Goal: Leave review/rating: Share an evaluation or opinion about a product, service, or content

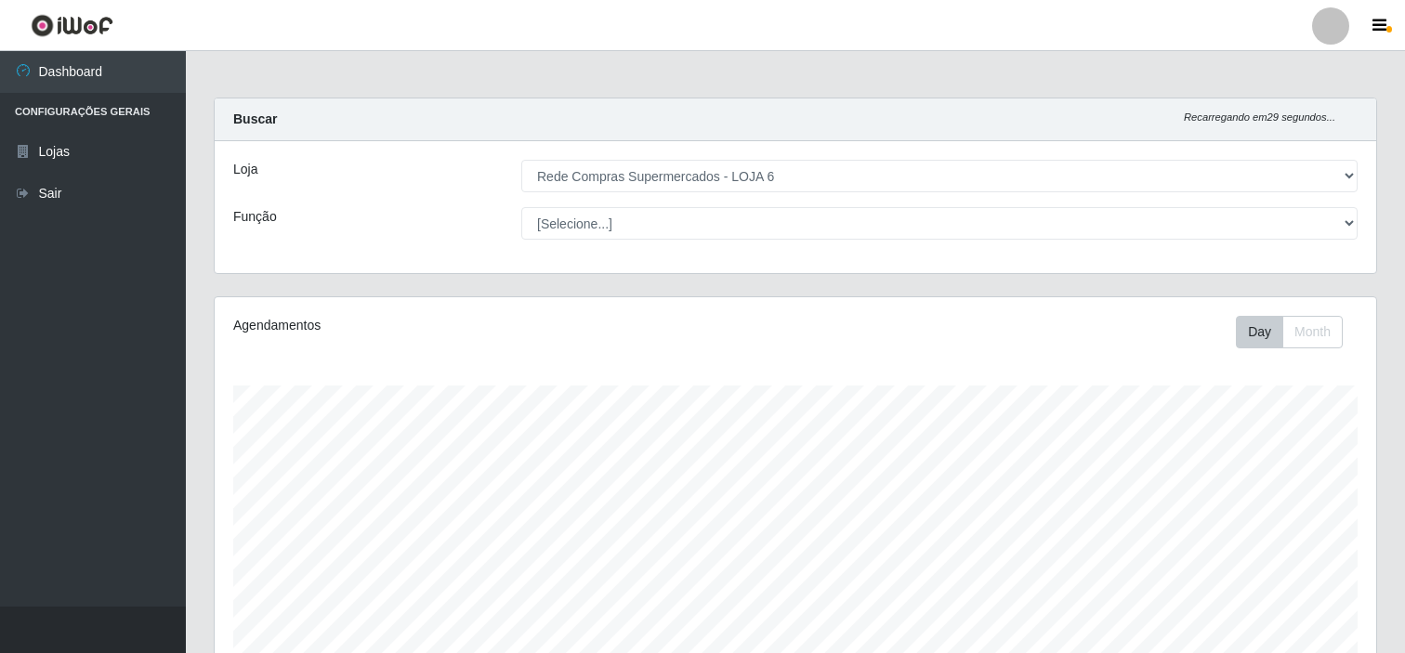
select select "398"
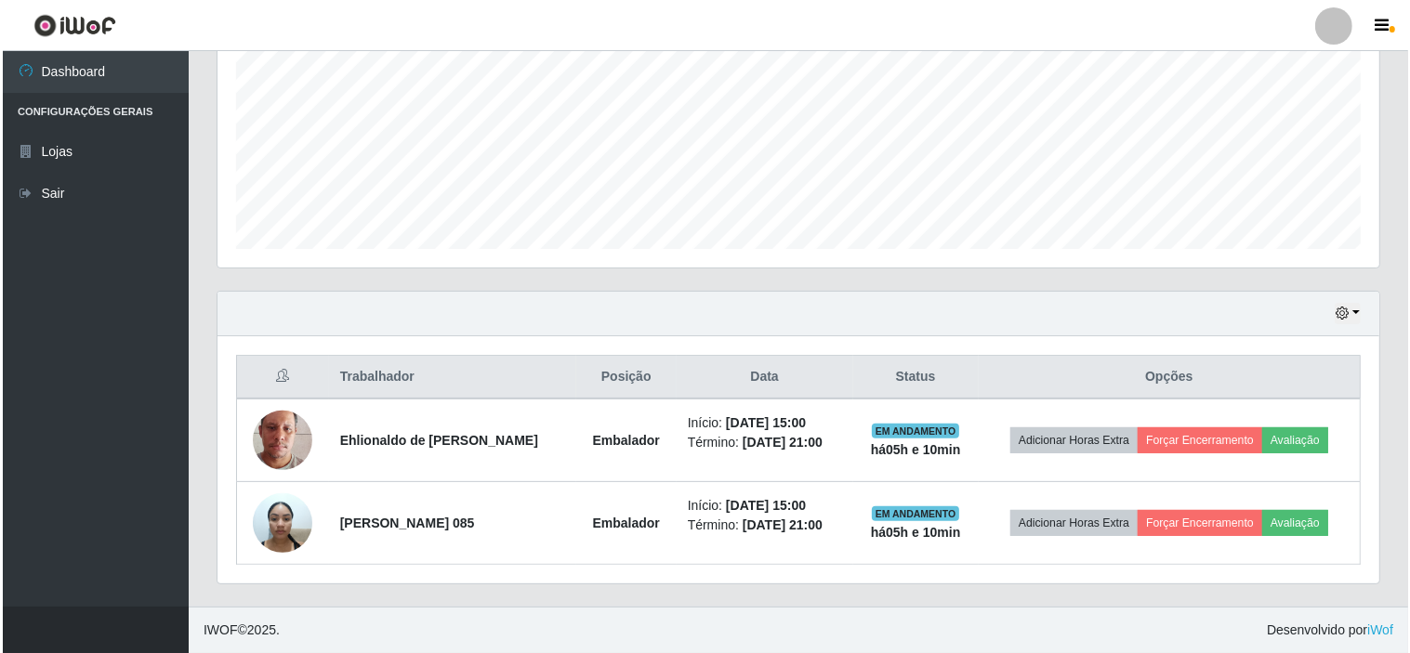
scroll to position [385, 1162]
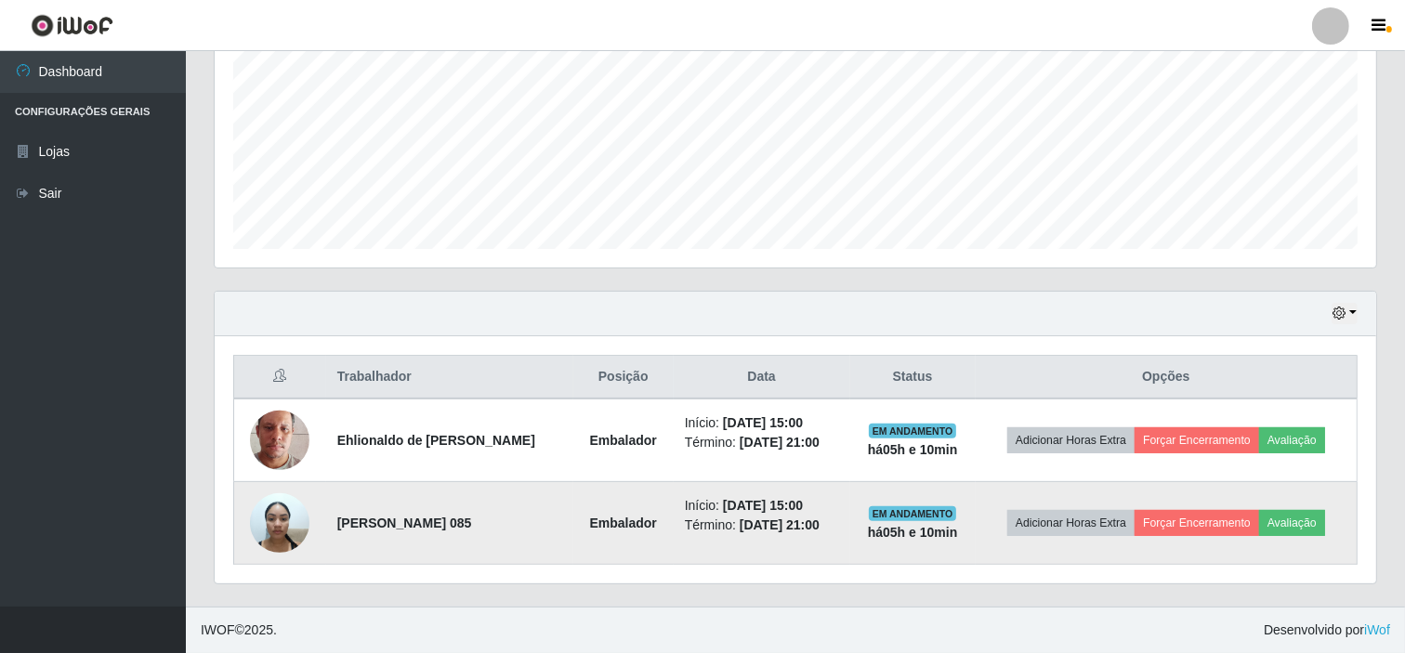
click at [276, 526] on img at bounding box center [279, 522] width 59 height 79
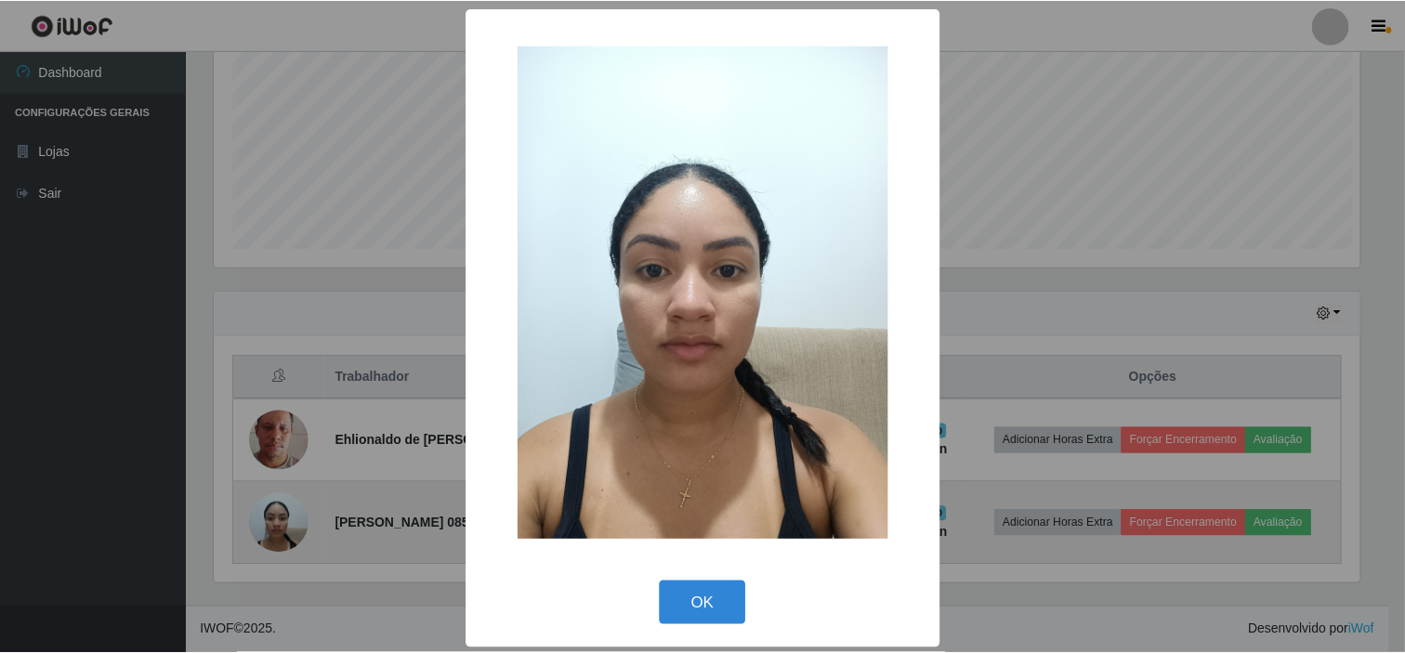
scroll to position [385, 1150]
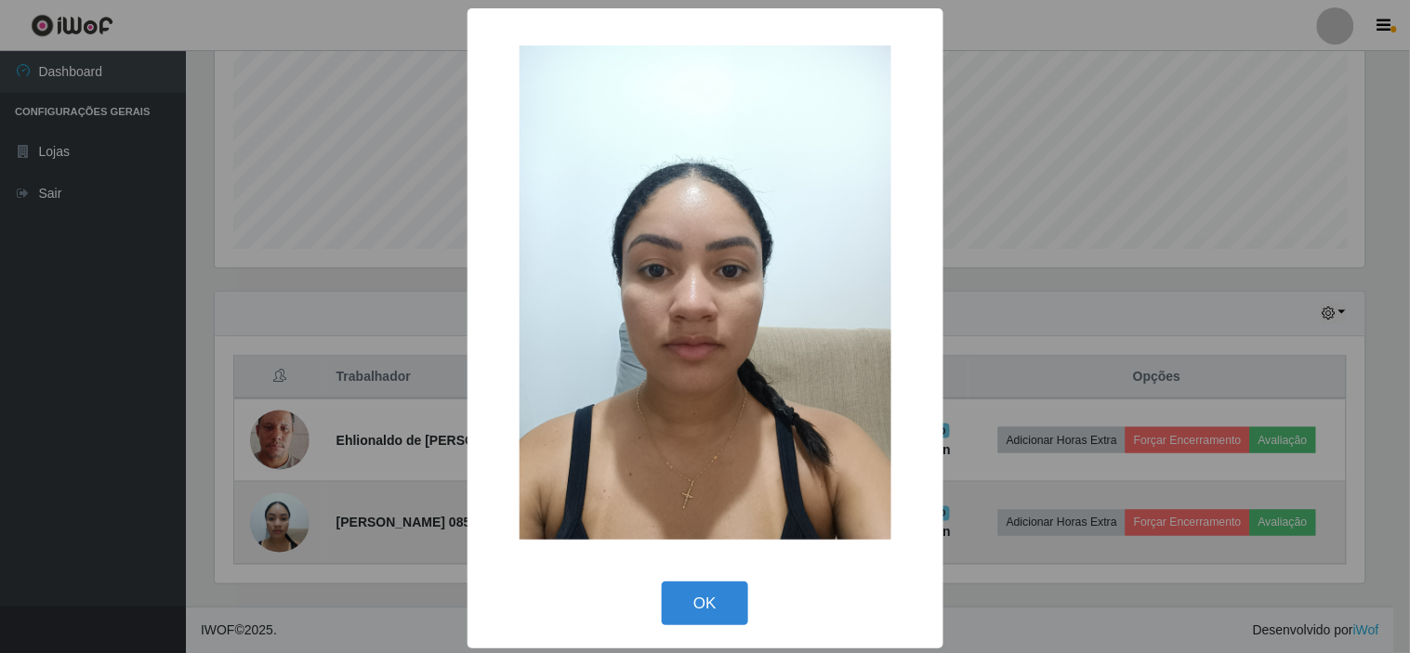
click at [276, 526] on div "× OK Cancel" at bounding box center [705, 326] width 1410 height 653
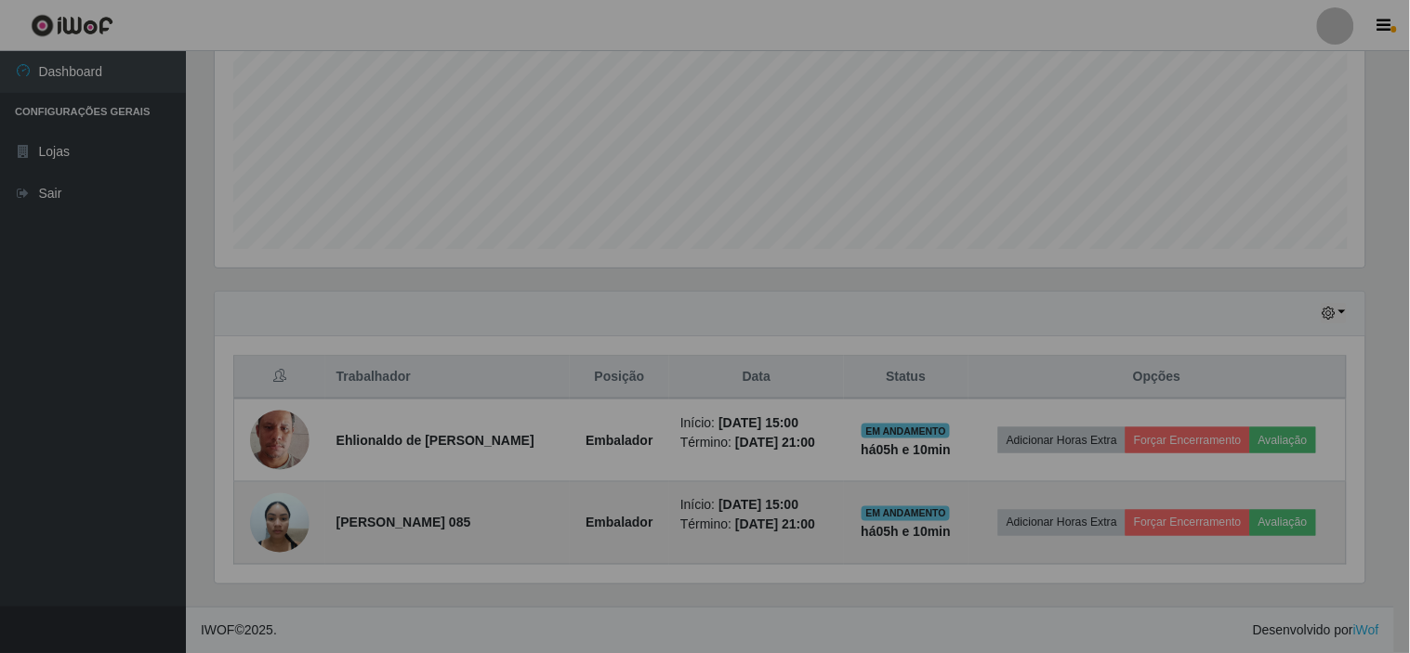
scroll to position [385, 1162]
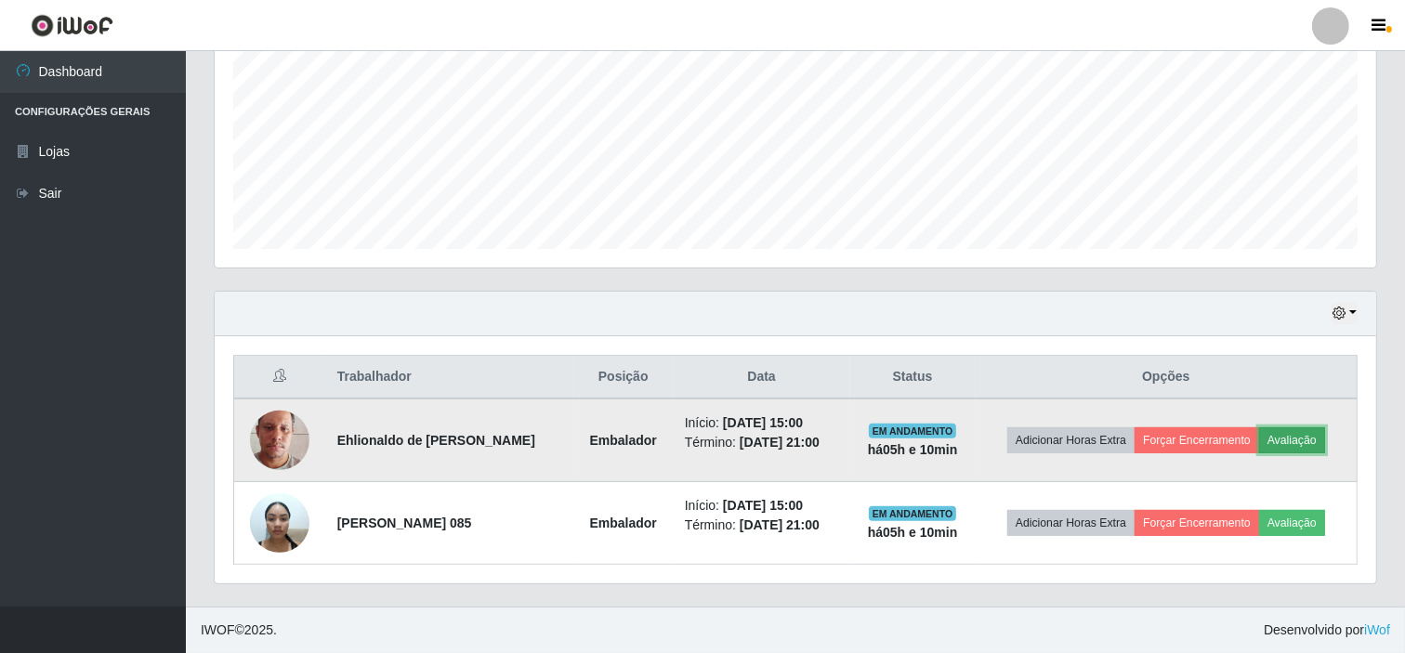
click at [1304, 435] on button "Avaliação" at bounding box center [1293, 441] width 66 height 26
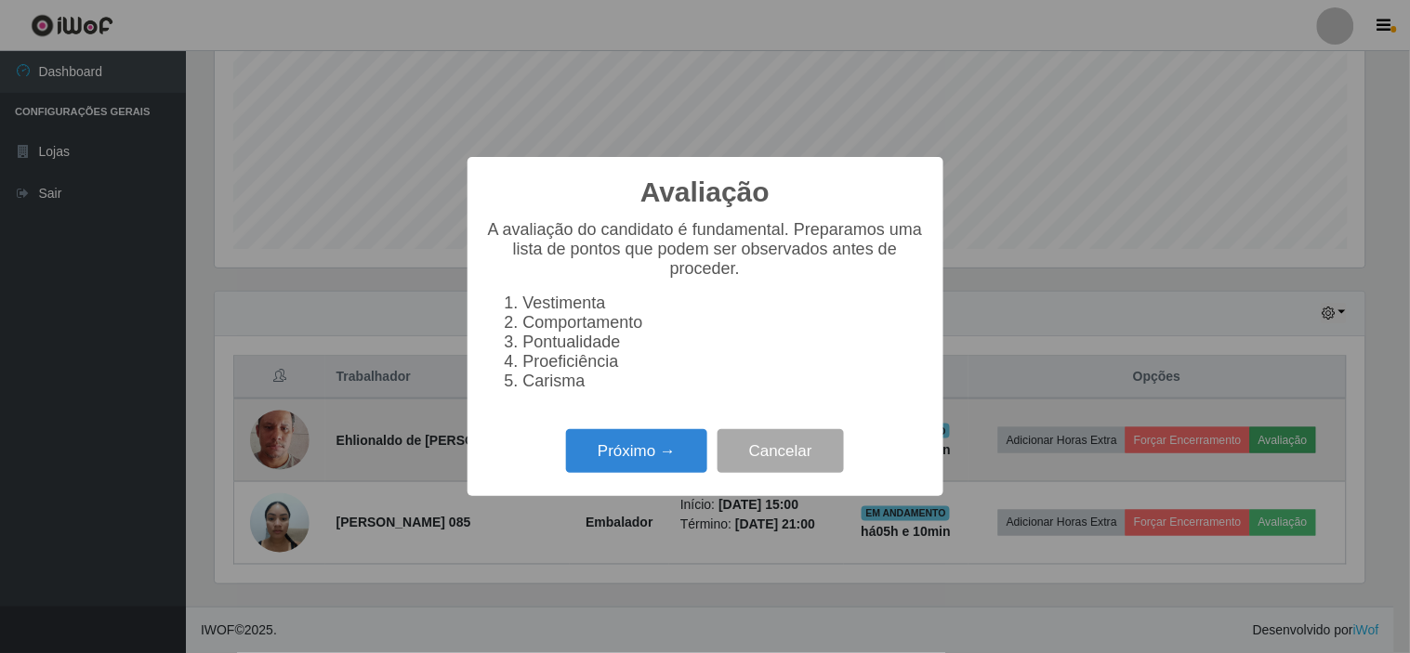
scroll to position [385, 1150]
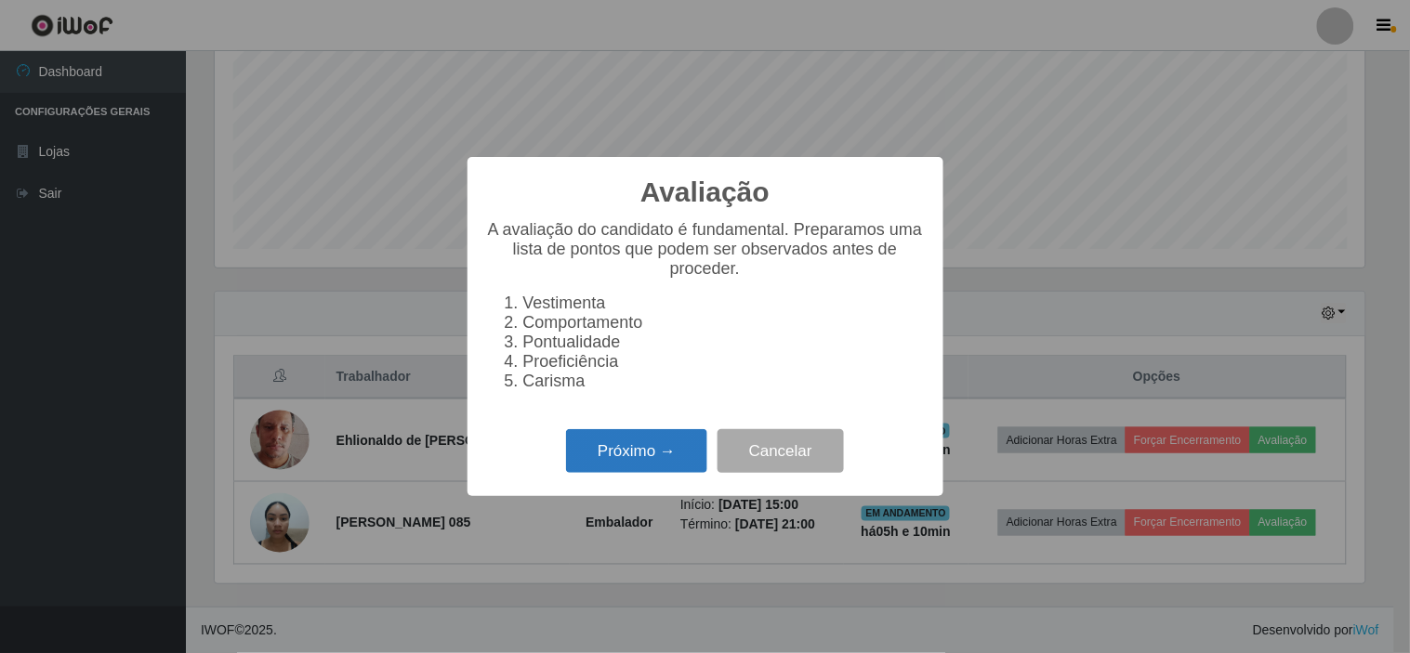
click at [674, 468] on button "Próximo →" at bounding box center [636, 451] width 141 height 44
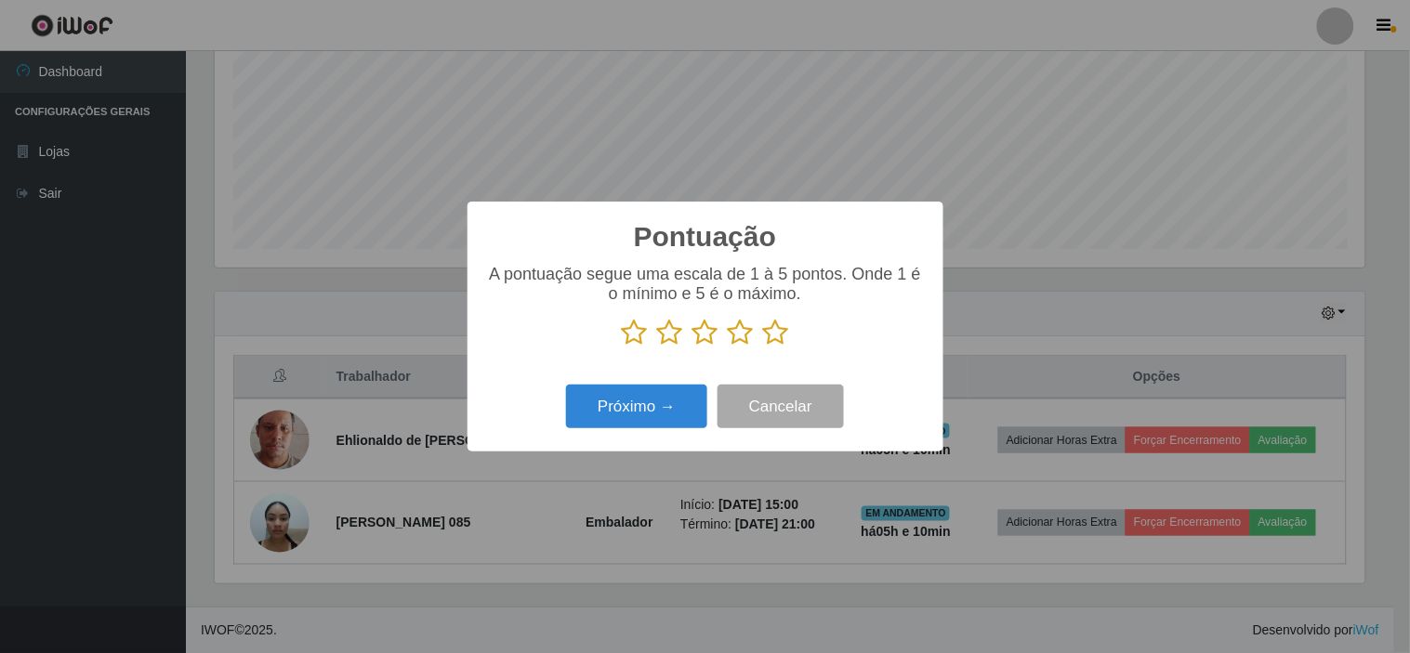
click at [776, 333] on icon at bounding box center [776, 333] width 26 height 28
click at [763, 347] on input "radio" at bounding box center [763, 347] width 0 height 0
click at [673, 414] on button "Próximo →" at bounding box center [636, 407] width 141 height 44
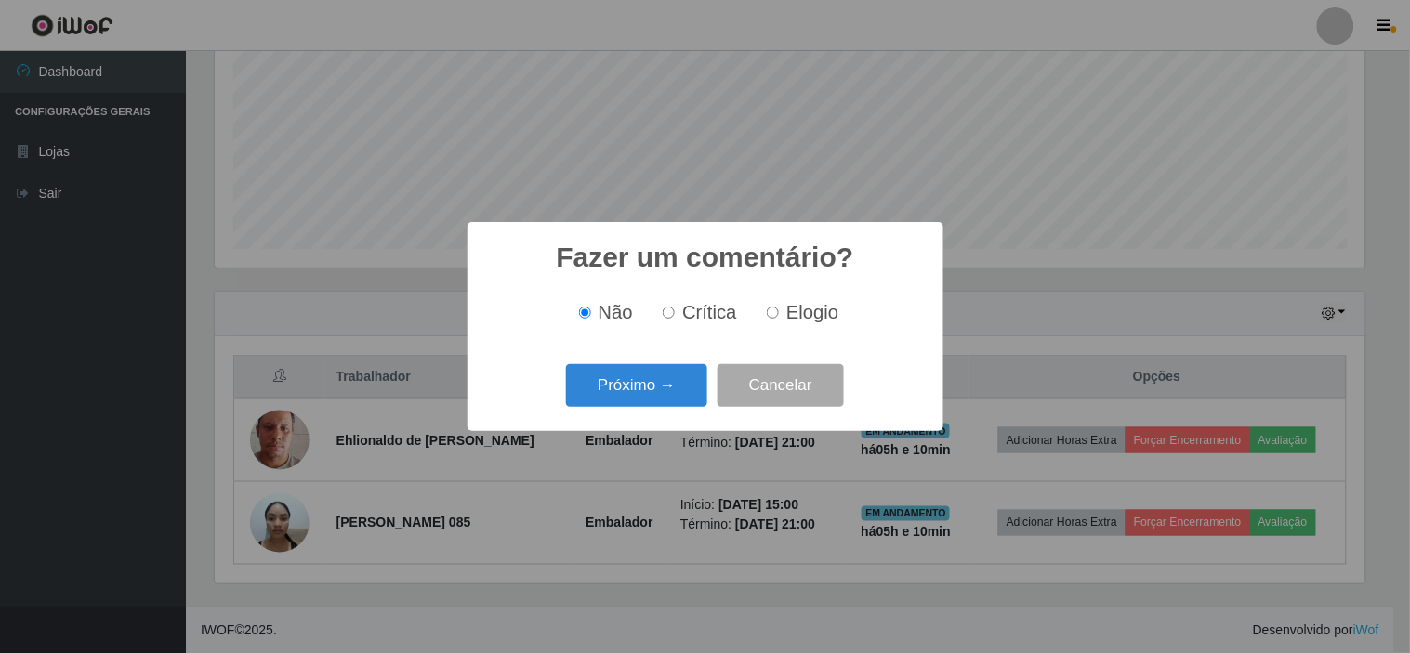
click at [804, 313] on span "Elogio" at bounding box center [812, 312] width 52 height 20
click at [779, 313] on input "Elogio" at bounding box center [773, 313] width 12 height 12
radio input "true"
click at [643, 398] on button "Próximo →" at bounding box center [636, 386] width 141 height 44
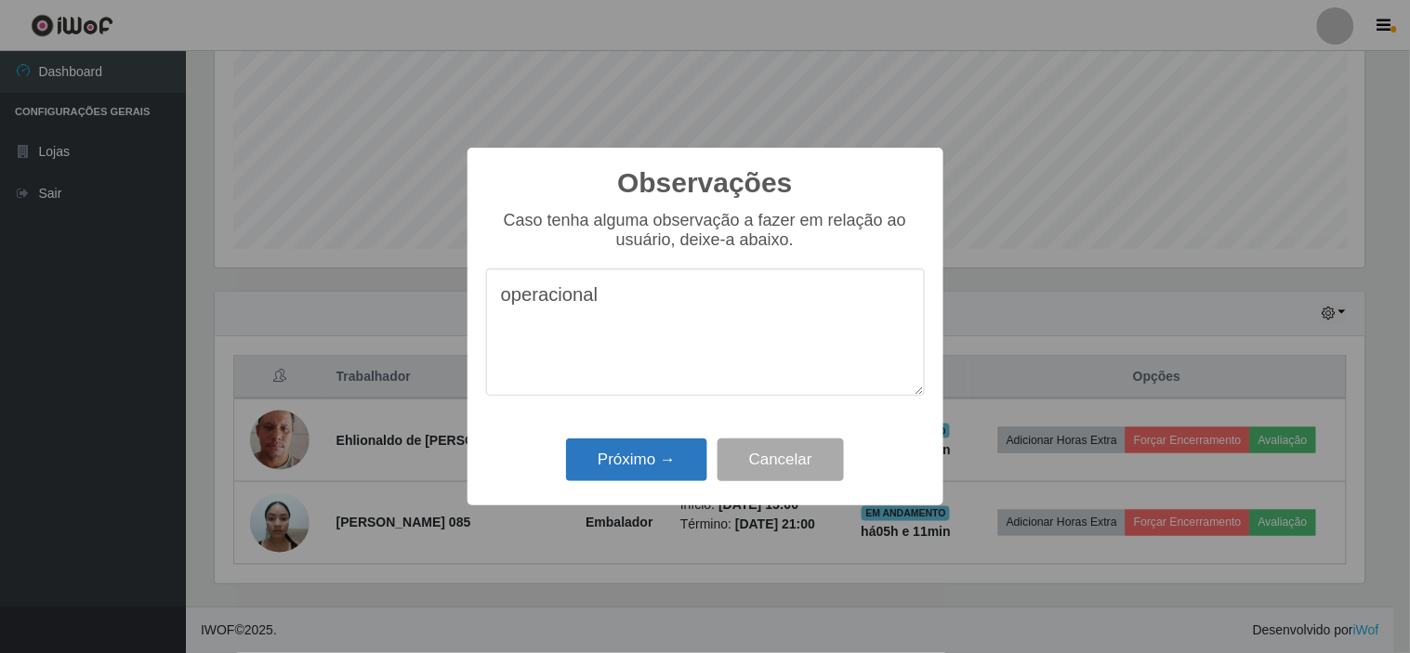
type textarea "operacional"
click at [644, 463] on button "Próximo →" at bounding box center [636, 461] width 141 height 44
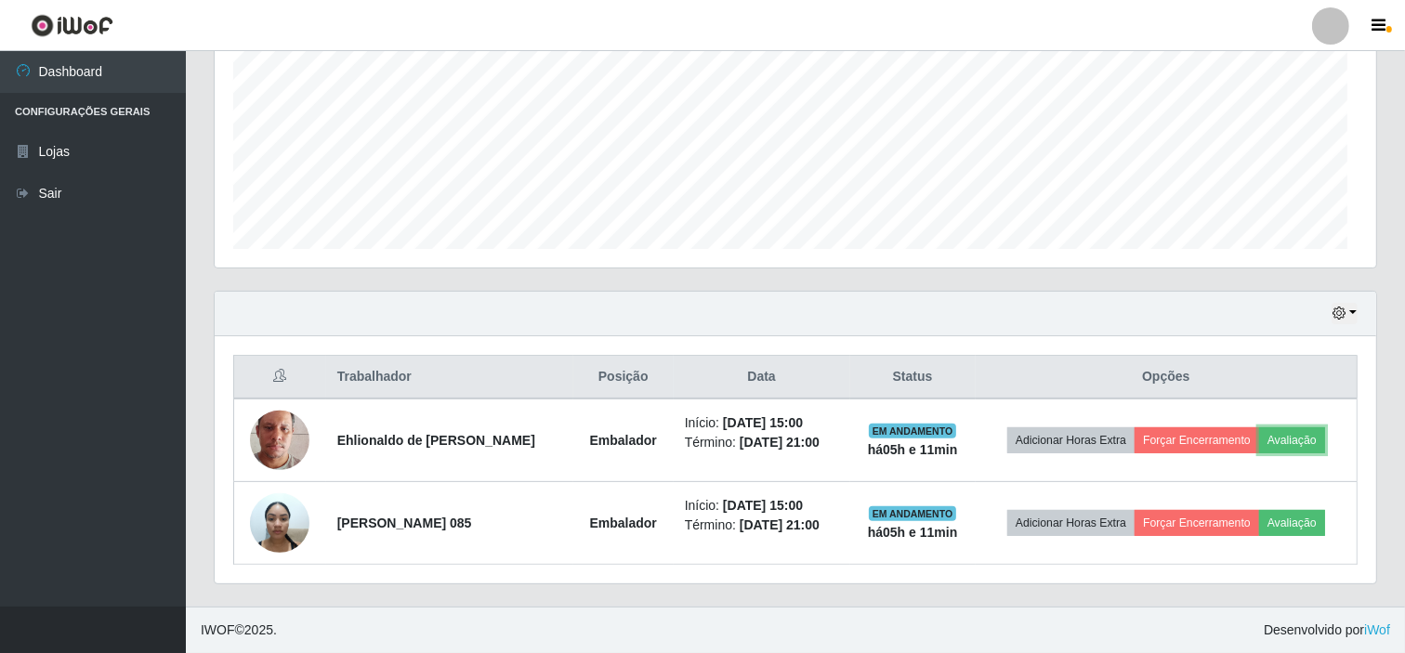
scroll to position [385, 1162]
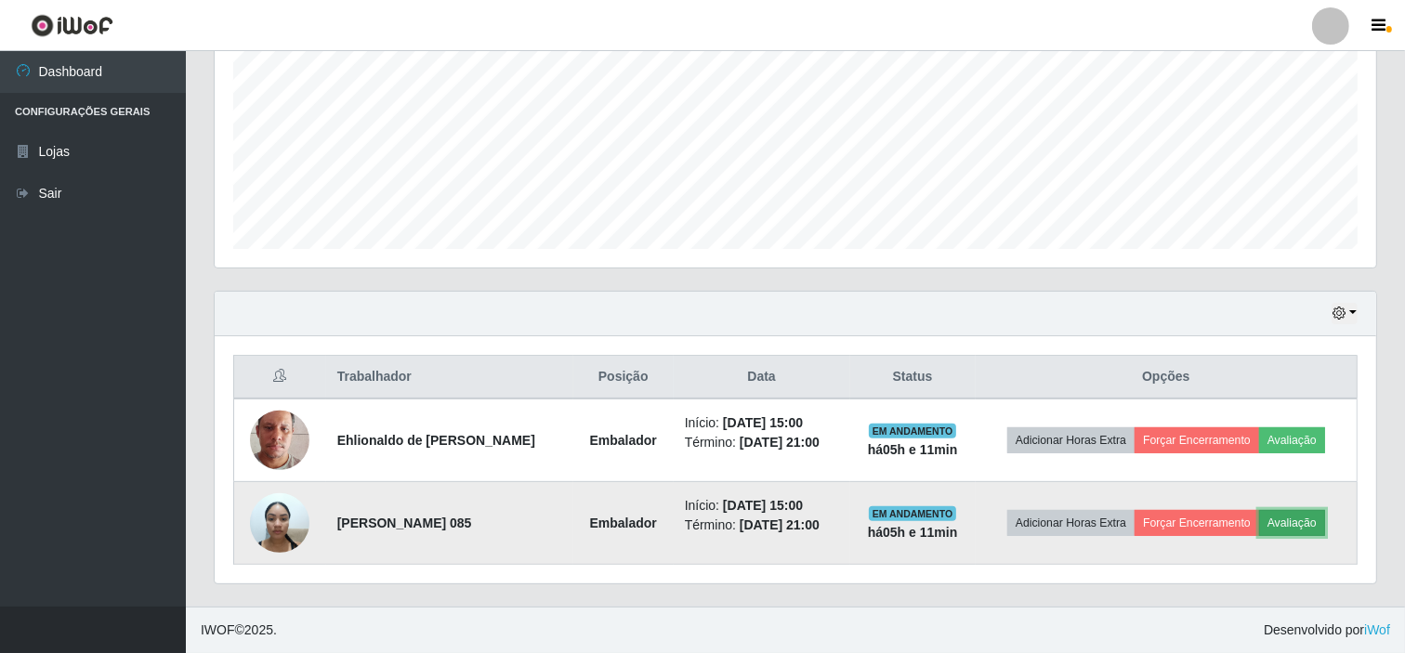
click at [1303, 518] on button "Avaliação" at bounding box center [1293, 523] width 66 height 26
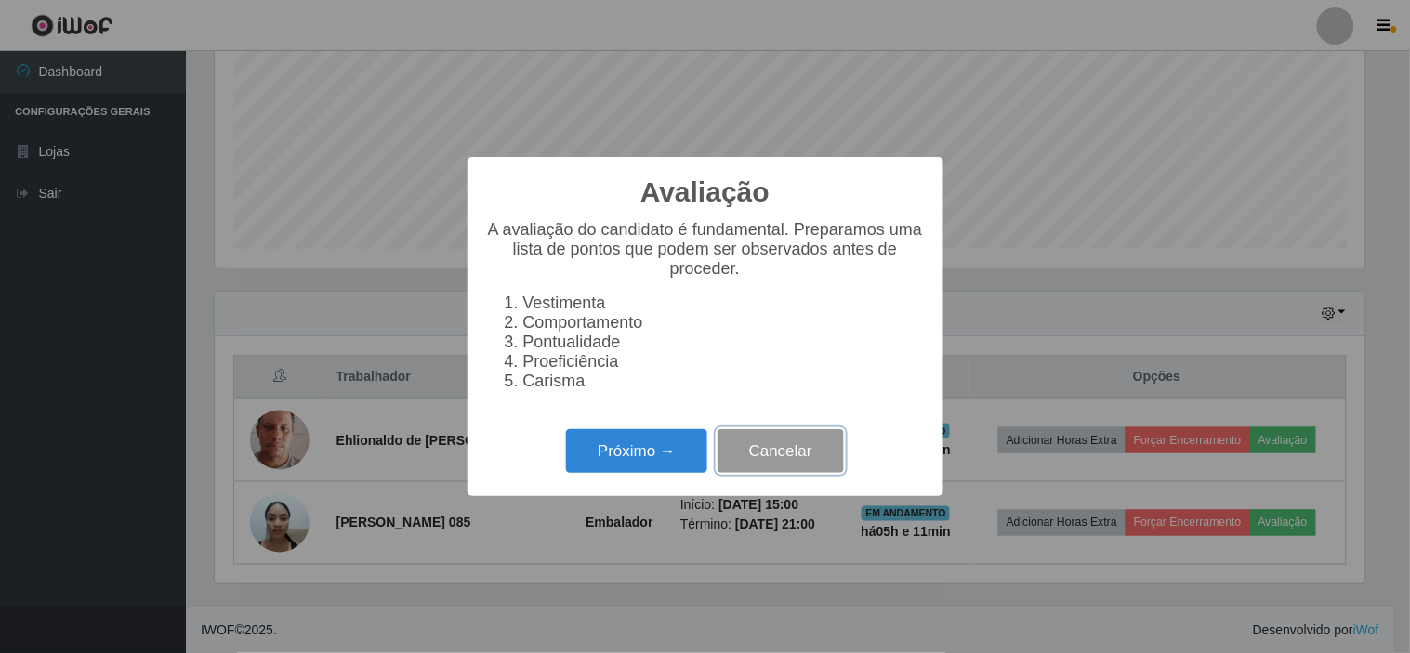
click at [785, 459] on button "Cancelar" at bounding box center [781, 451] width 126 height 44
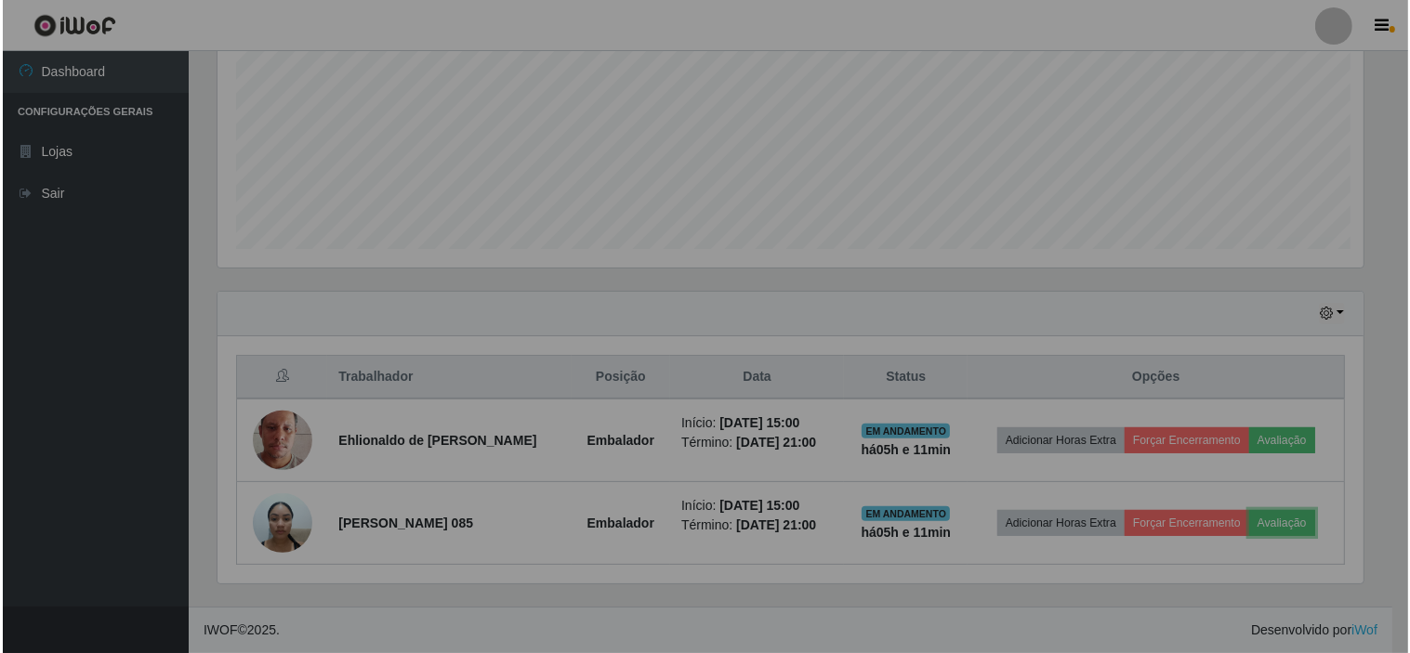
scroll to position [385, 1162]
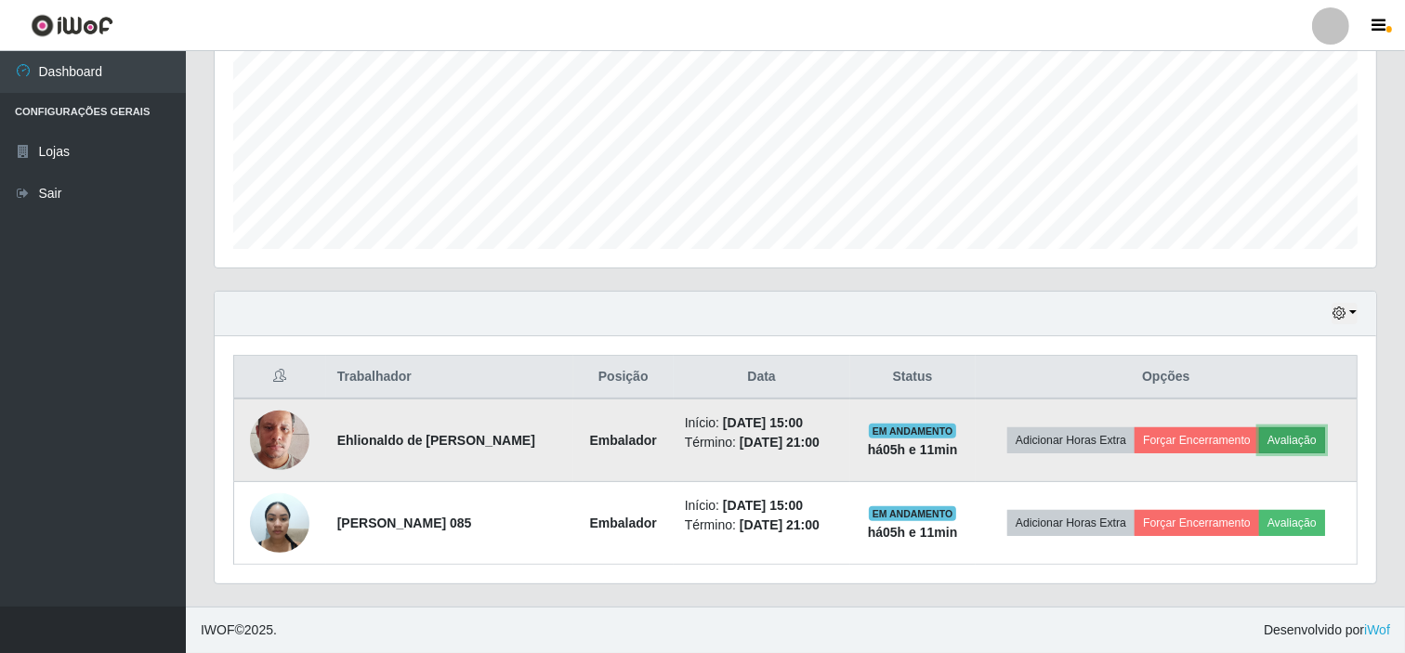
click at [1302, 438] on button "Avaliação" at bounding box center [1293, 441] width 66 height 26
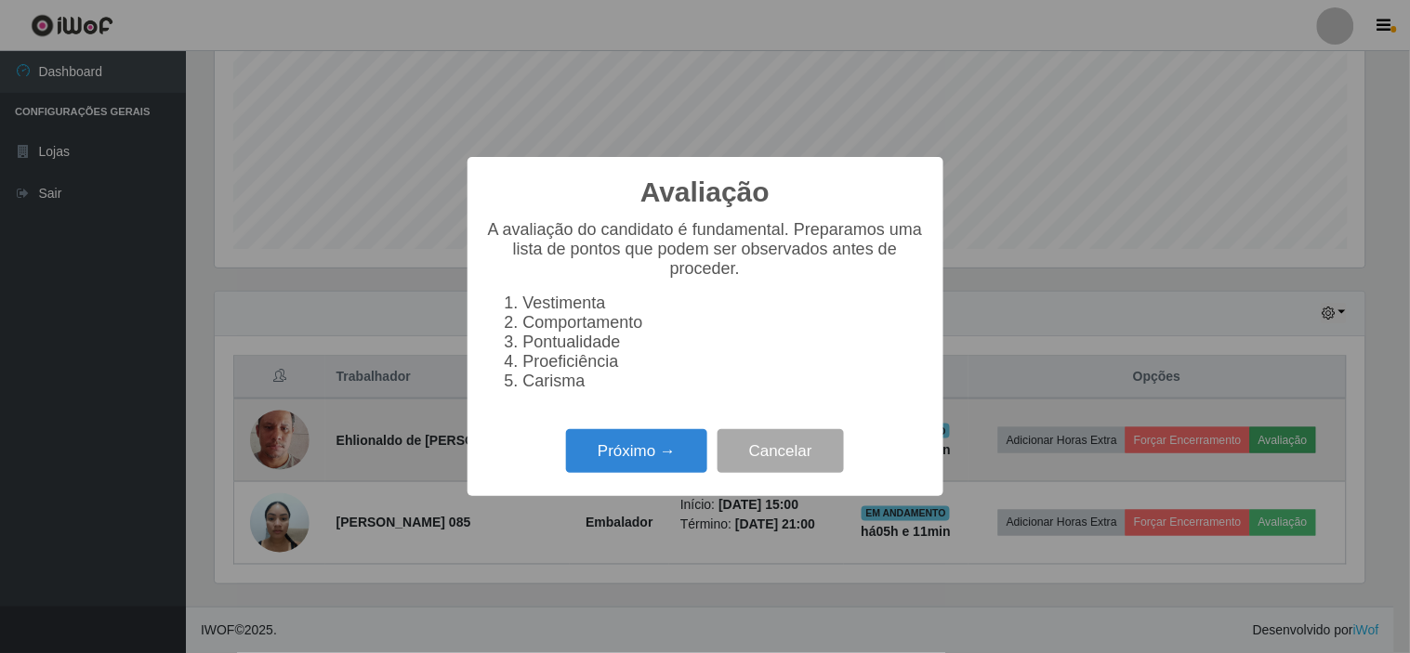
scroll to position [385, 1150]
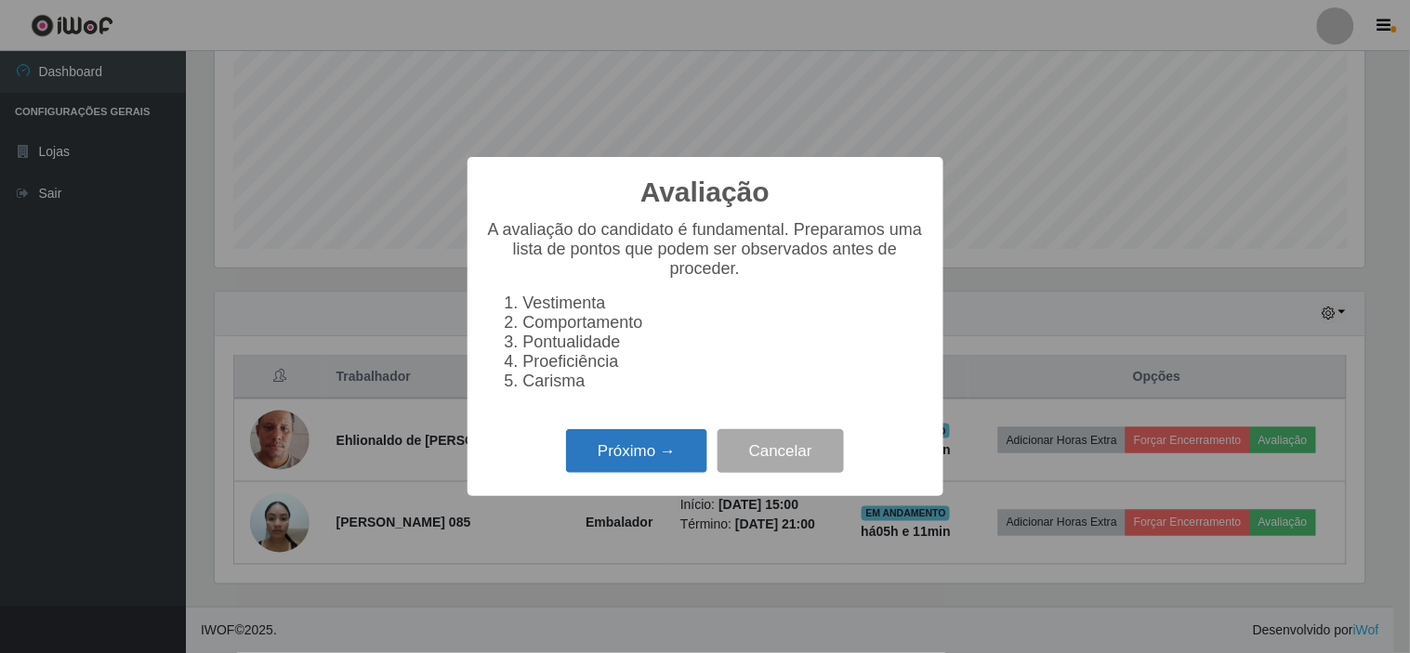
click at [694, 467] on button "Próximo →" at bounding box center [636, 451] width 141 height 44
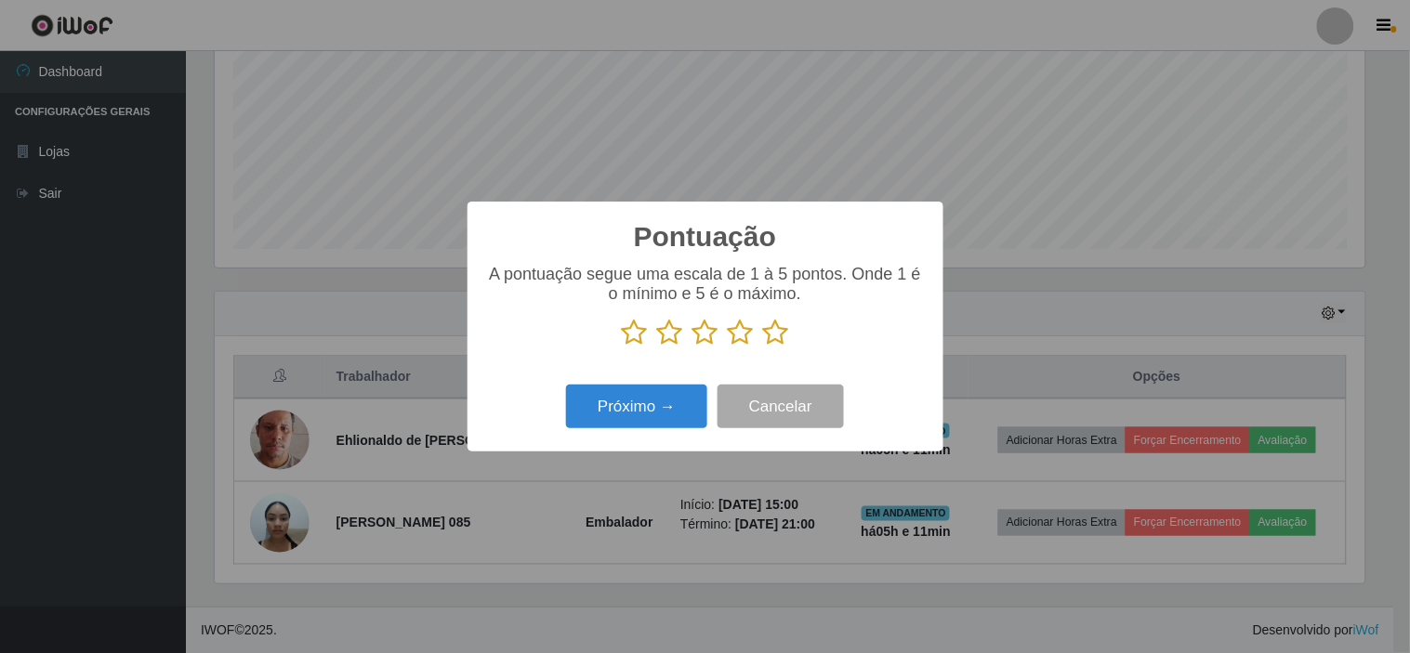
scroll to position [929149, 928384]
click at [784, 347] on icon at bounding box center [776, 333] width 26 height 28
click at [763, 347] on input "radio" at bounding box center [763, 347] width 0 height 0
click at [679, 405] on button "Próximo →" at bounding box center [636, 407] width 141 height 44
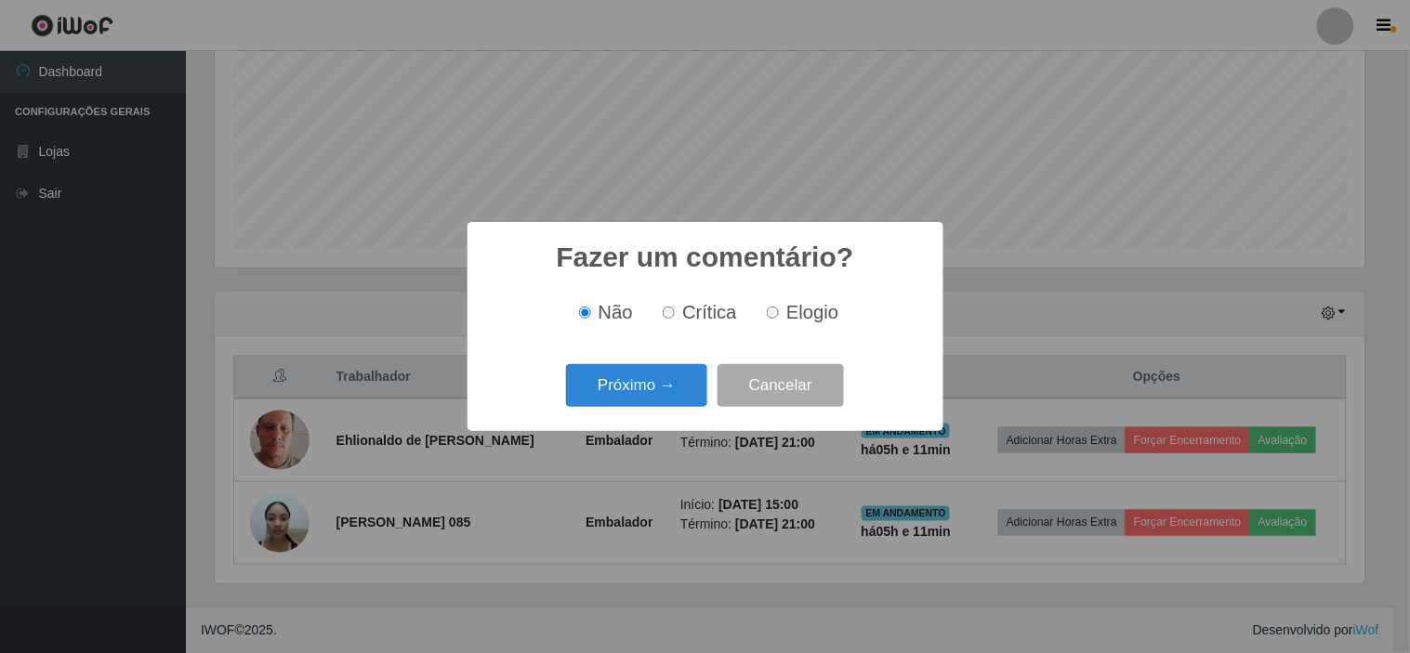
click at [794, 323] on span "Elogio" at bounding box center [812, 312] width 52 height 20
click at [779, 319] on input "Elogio" at bounding box center [773, 313] width 12 height 12
radio input "true"
click at [689, 386] on button "Próximo →" at bounding box center [636, 386] width 141 height 44
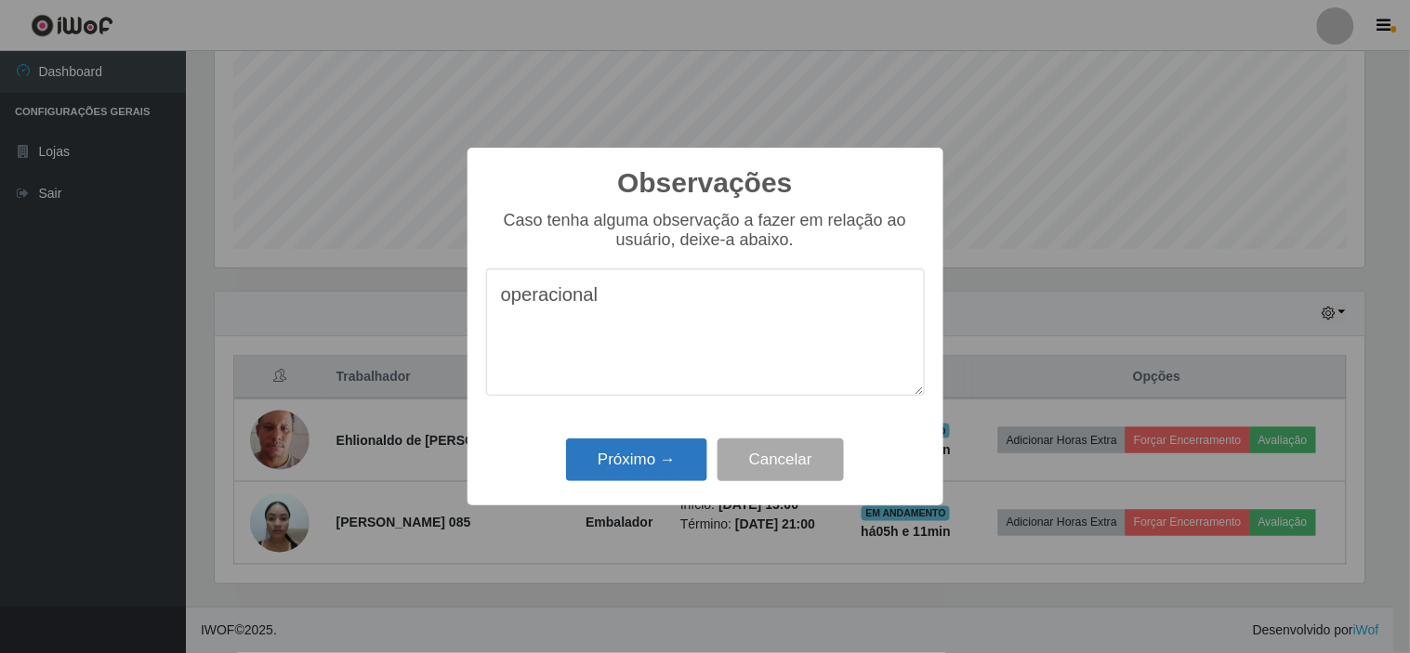
type textarea "operacional"
click at [627, 457] on button "Próximo →" at bounding box center [636, 461] width 141 height 44
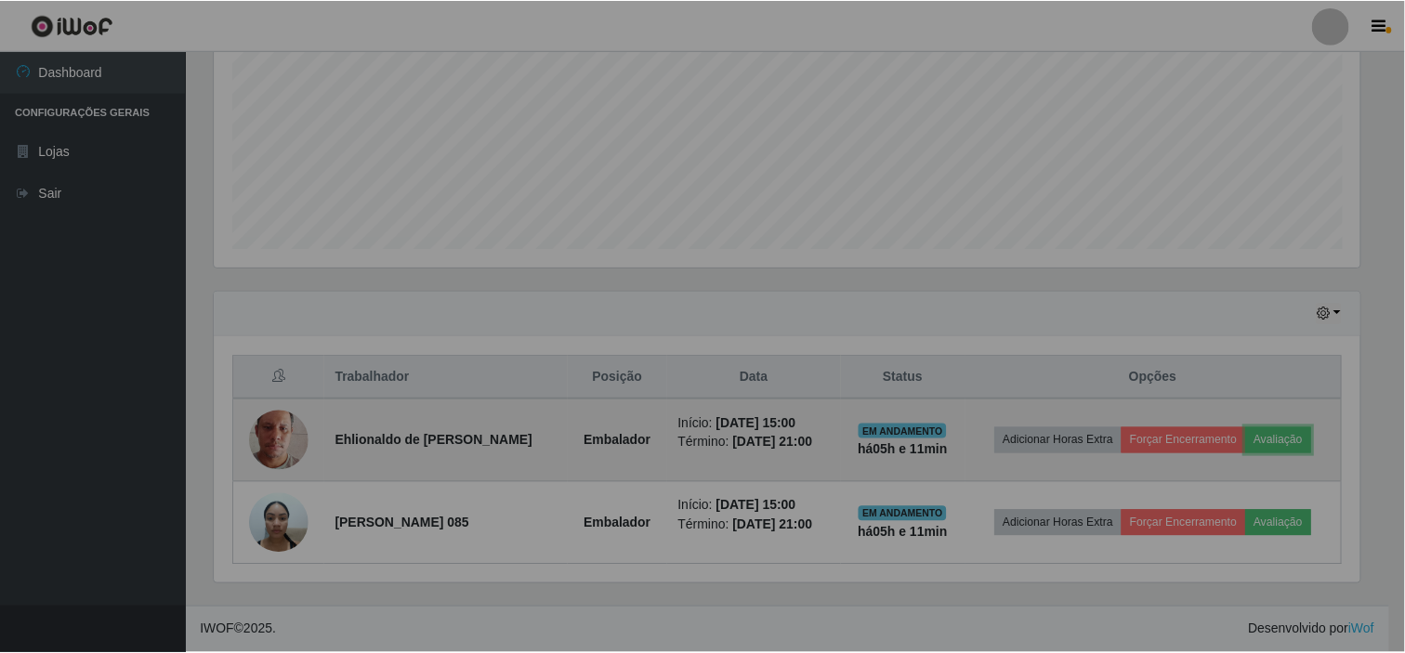
scroll to position [385, 1162]
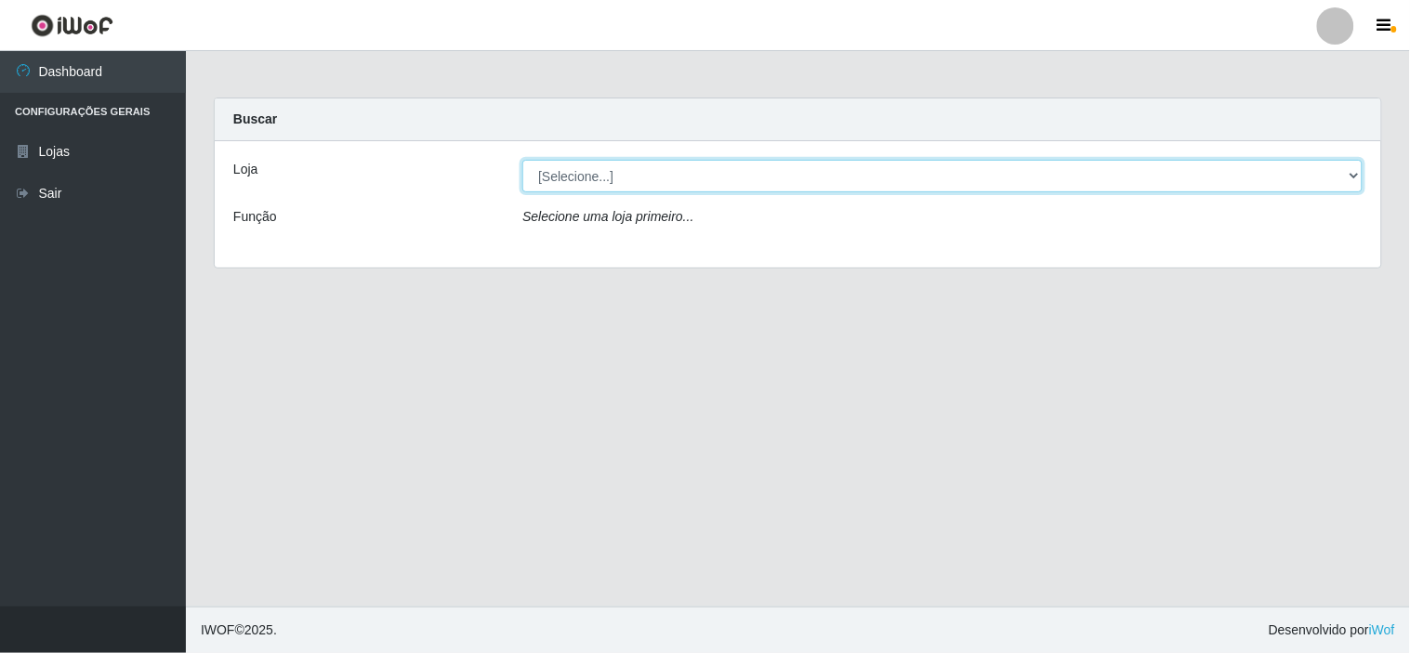
click at [1353, 178] on select "[Selecione...] Rede Compras Supermercados - LOJA 6" at bounding box center [942, 176] width 840 height 33
select select "398"
click at [522, 160] on select "[Selecione...] Rede Compras Supermercados - LOJA 6" at bounding box center [942, 176] width 840 height 33
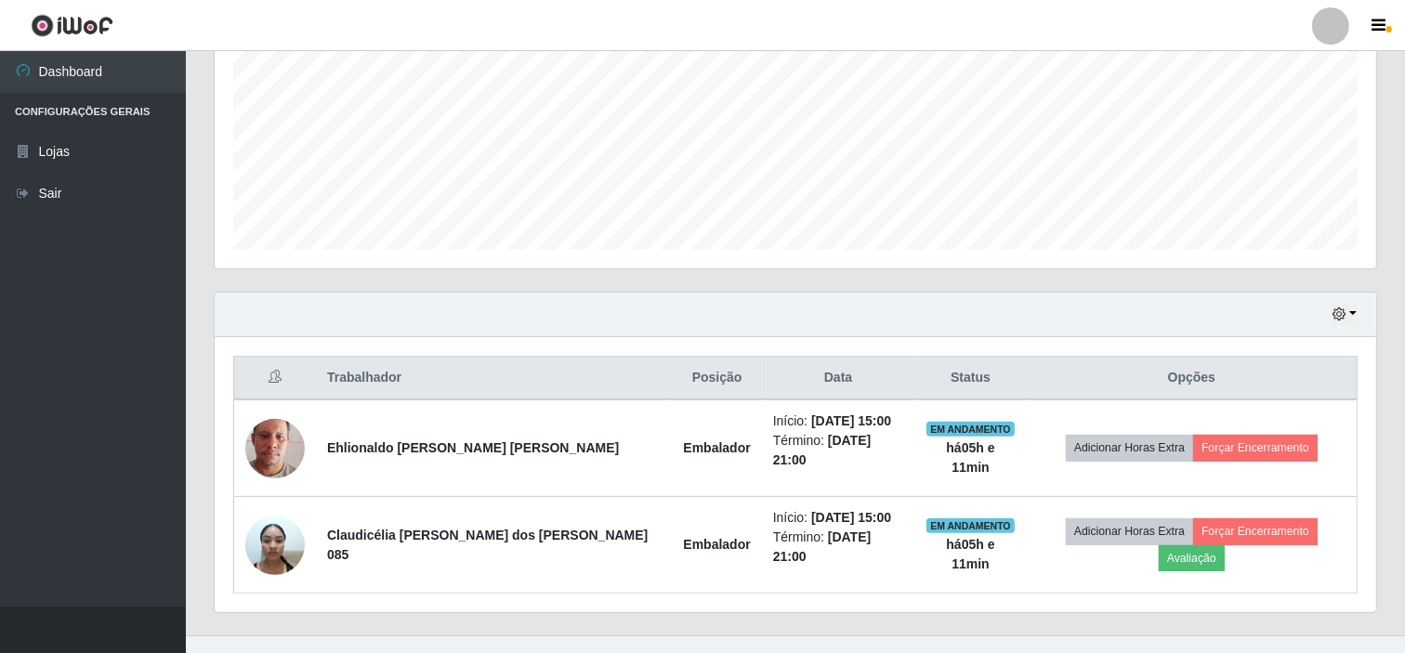
scroll to position [416, 0]
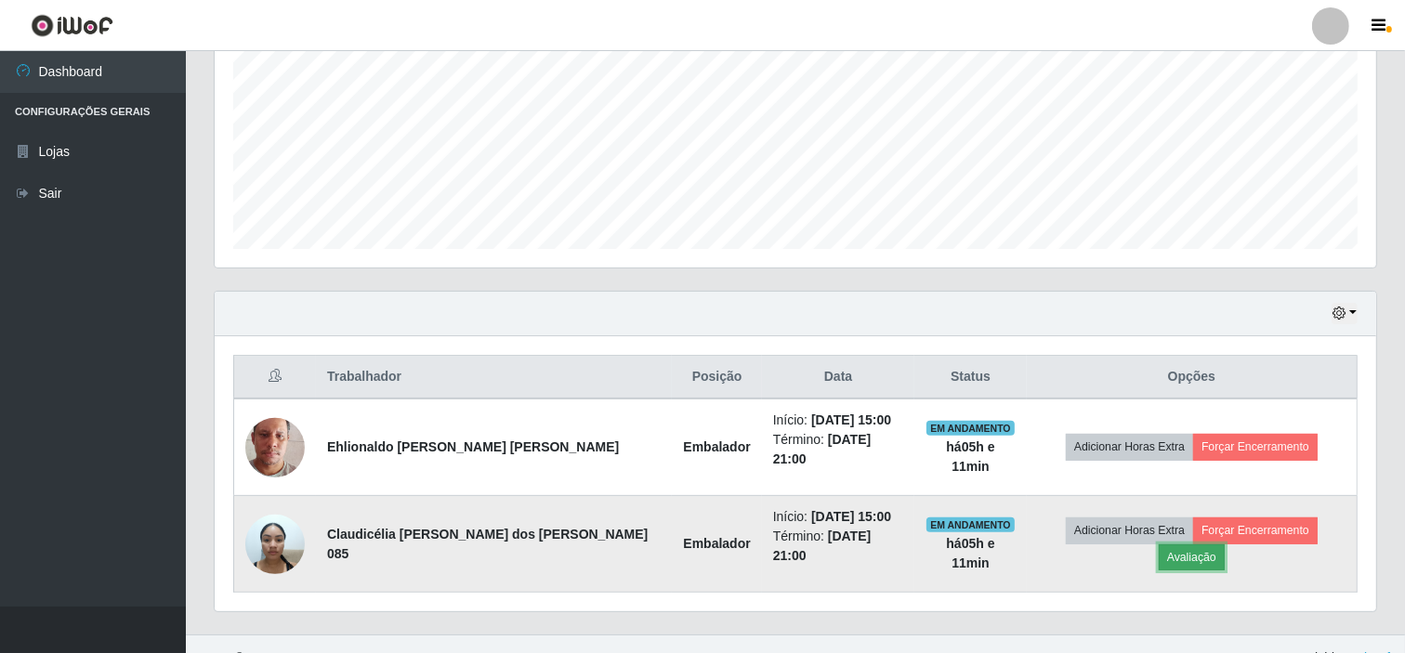
click at [1225, 545] on button "Avaliação" at bounding box center [1192, 558] width 66 height 26
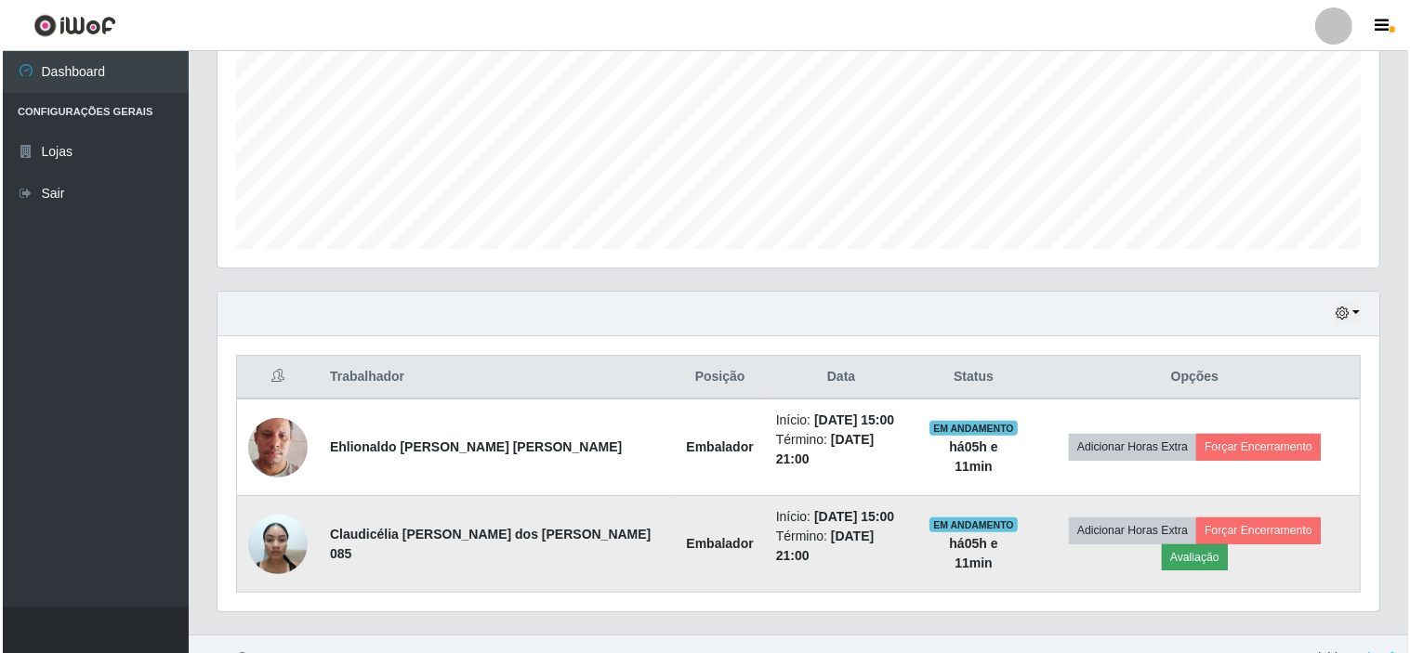
scroll to position [385, 1150]
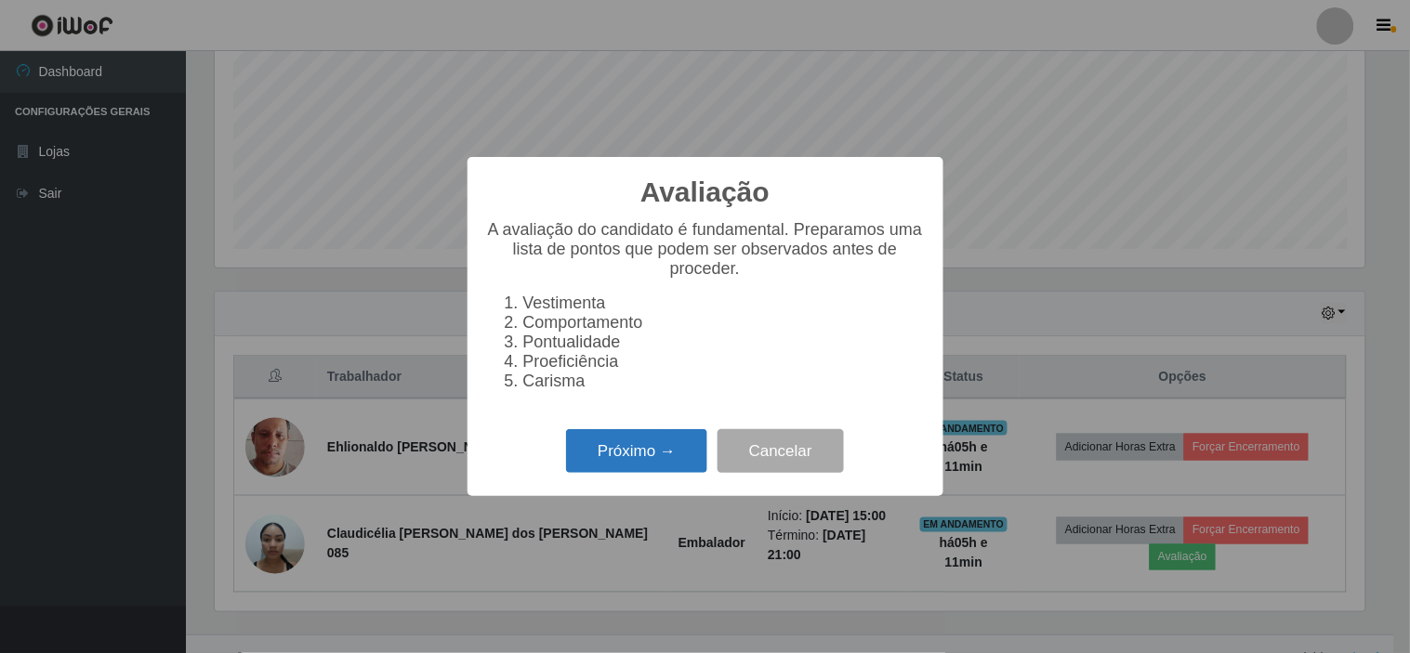
click at [663, 456] on button "Próximo →" at bounding box center [636, 451] width 141 height 44
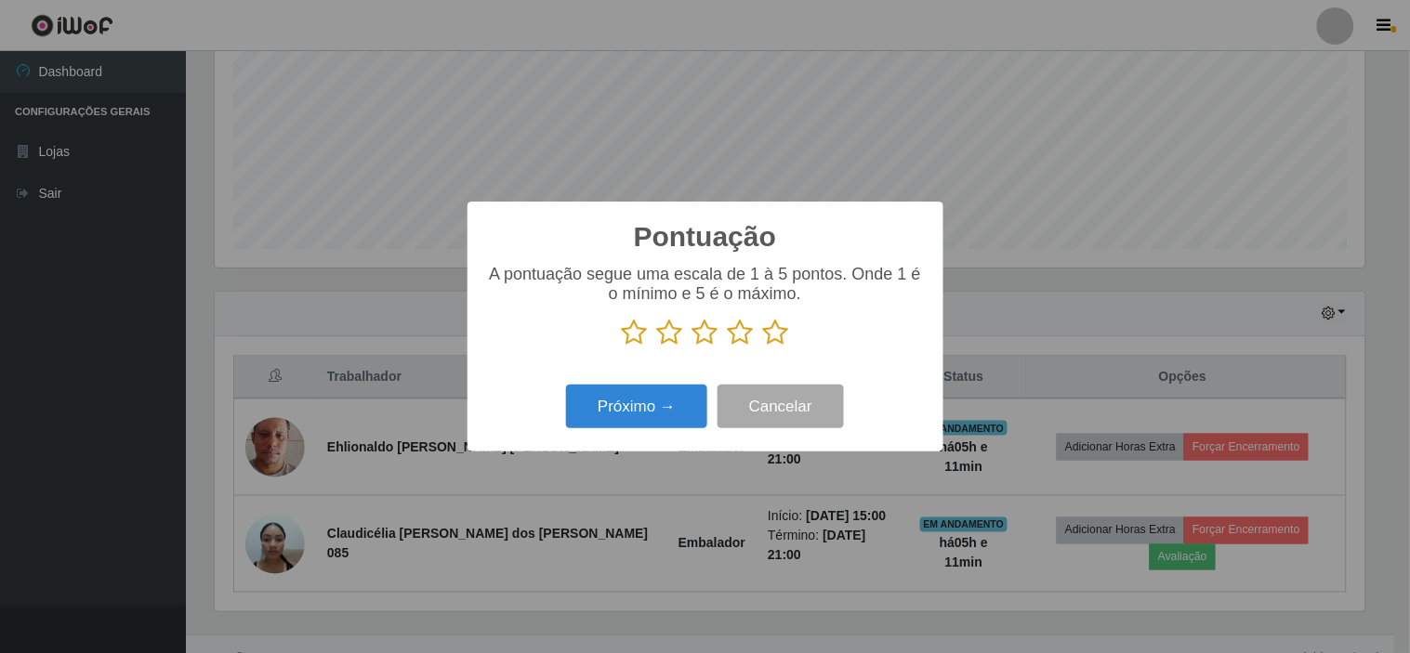
click at [772, 335] on icon at bounding box center [776, 333] width 26 height 28
click at [763, 347] on input "radio" at bounding box center [763, 347] width 0 height 0
click at [675, 401] on button "Próximo →" at bounding box center [636, 407] width 141 height 44
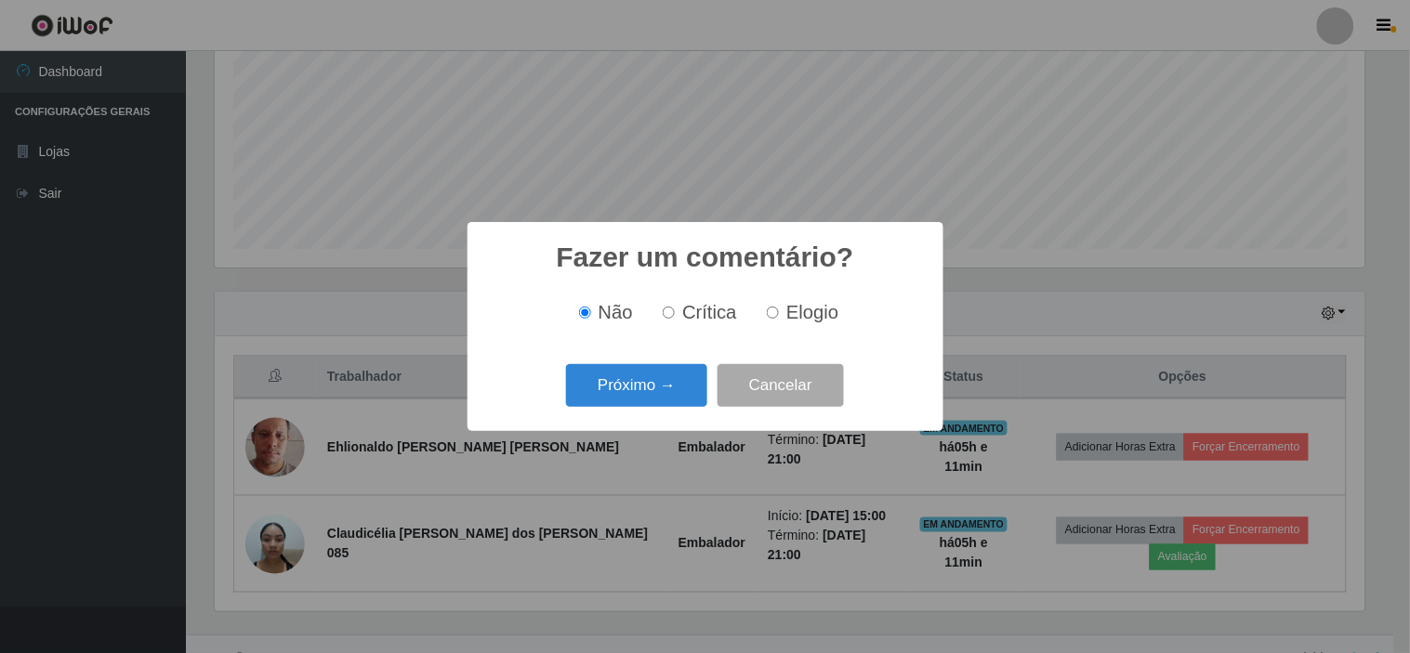
click at [815, 303] on span "Elogio" at bounding box center [812, 312] width 52 height 20
click at [779, 307] on input "Elogio" at bounding box center [773, 313] width 12 height 12
radio input "true"
click at [675, 386] on button "Próximo →" at bounding box center [636, 386] width 141 height 44
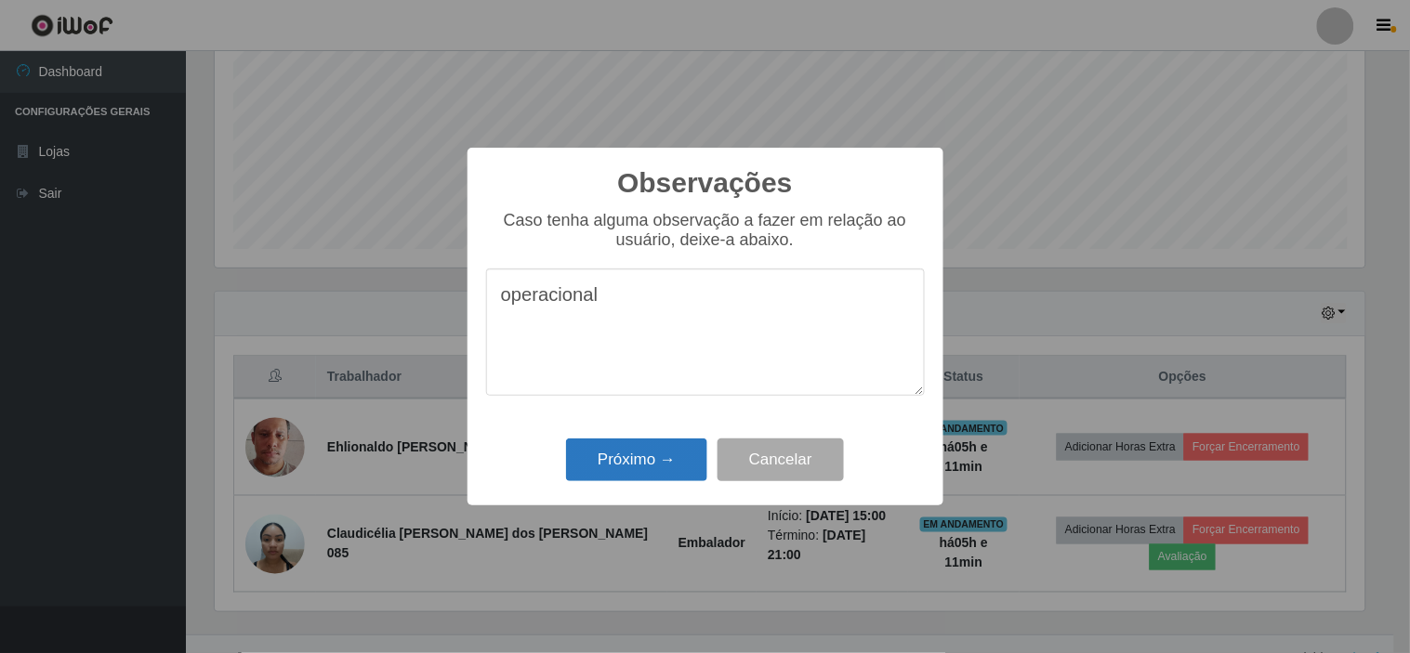
type textarea "operacional"
click at [658, 460] on button "Próximo →" at bounding box center [636, 461] width 141 height 44
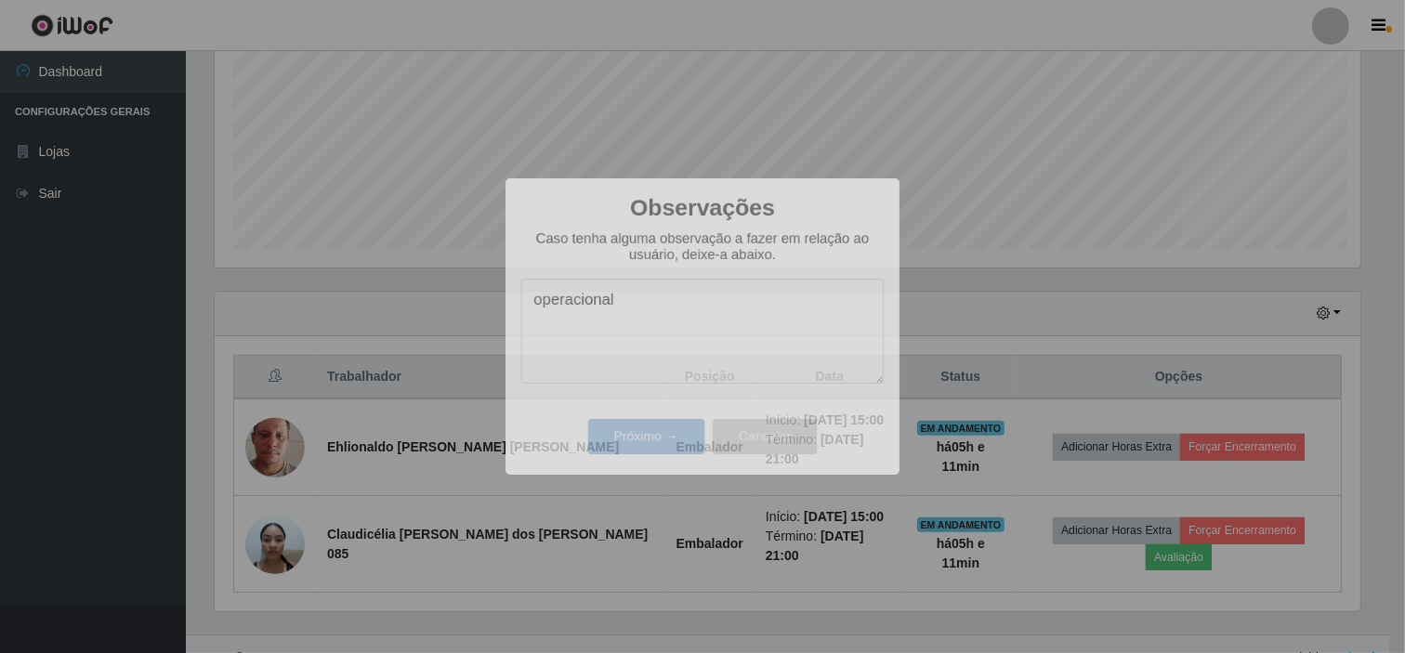
scroll to position [385, 1162]
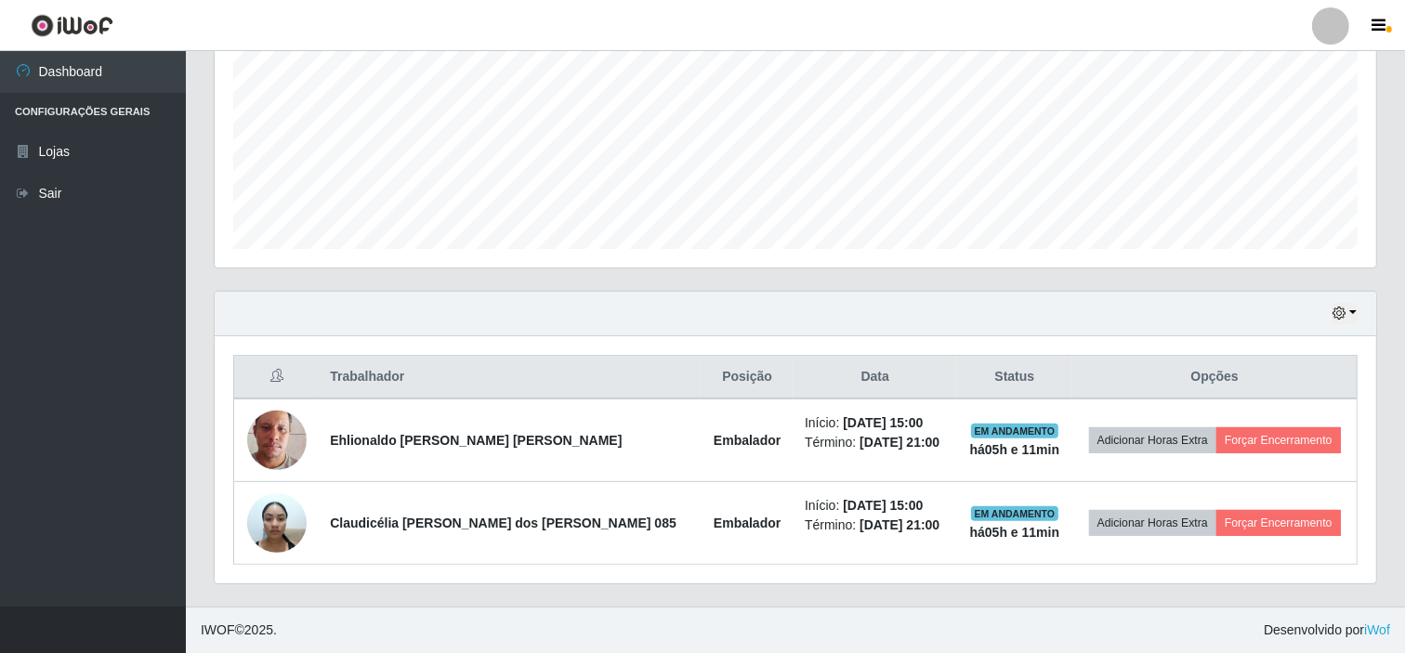
drag, startPoint x: 745, startPoint y: 288, endPoint x: 596, endPoint y: 284, distance: 149.7
click at [596, 284] on div "Agendamentos Day Month" at bounding box center [796, 86] width 1192 height 410
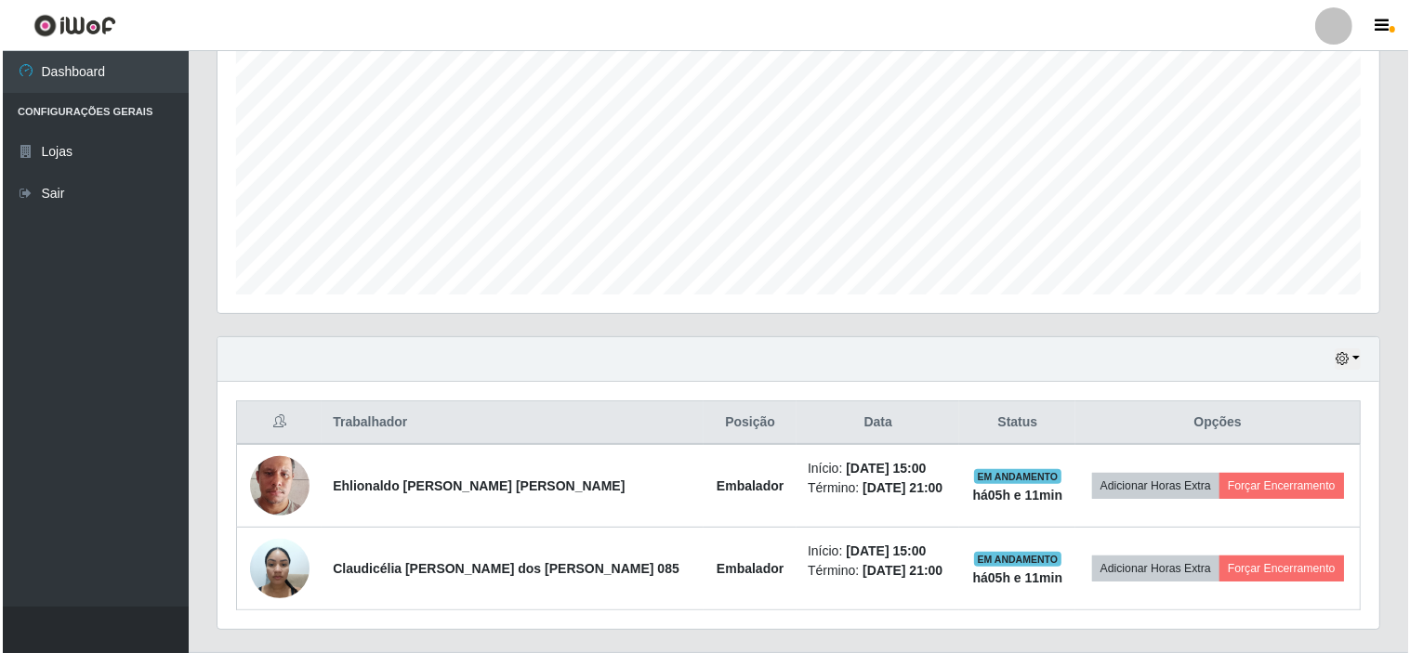
scroll to position [416, 0]
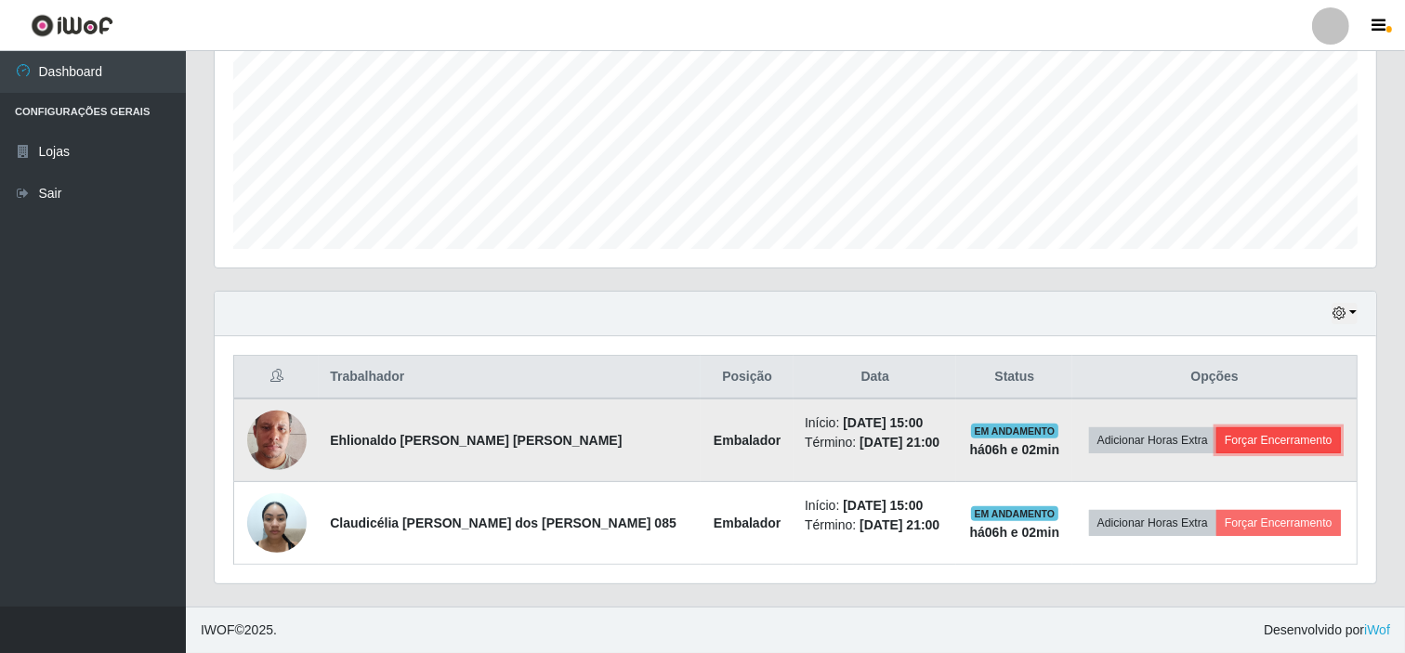
click at [1271, 442] on button "Forçar Encerramento" at bounding box center [1279, 441] width 125 height 26
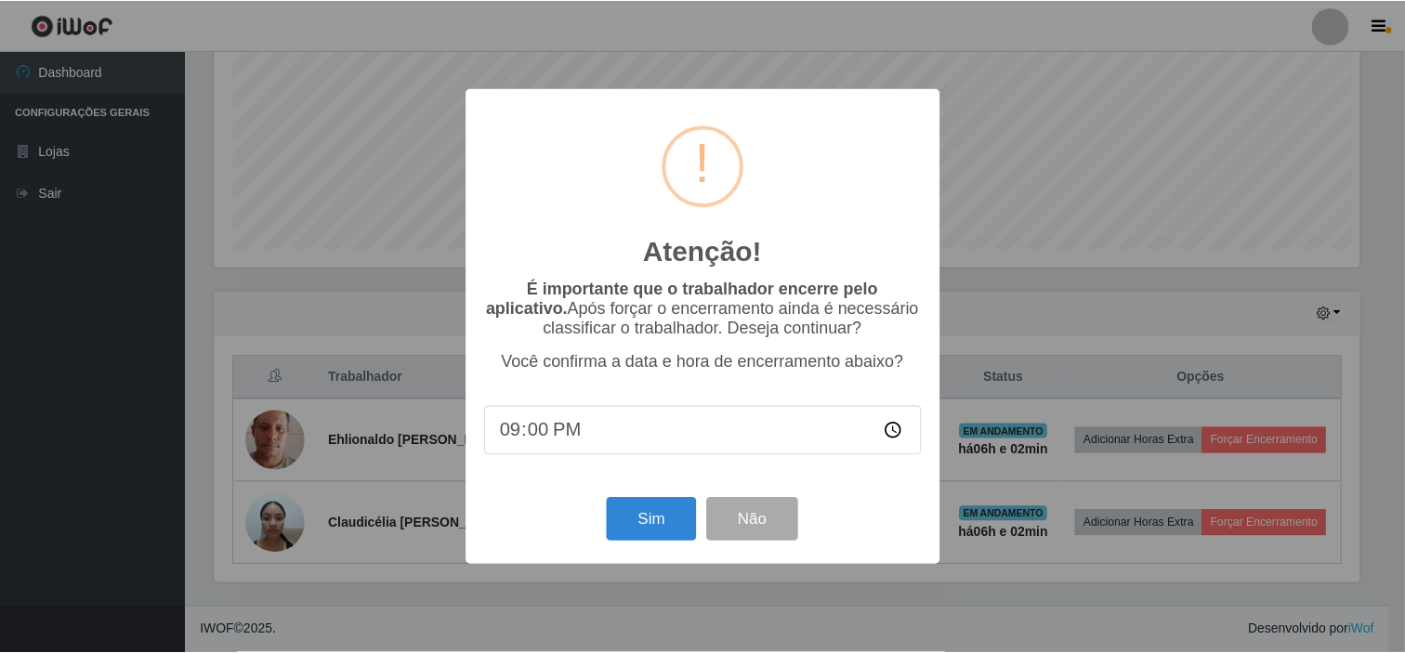
scroll to position [385, 1150]
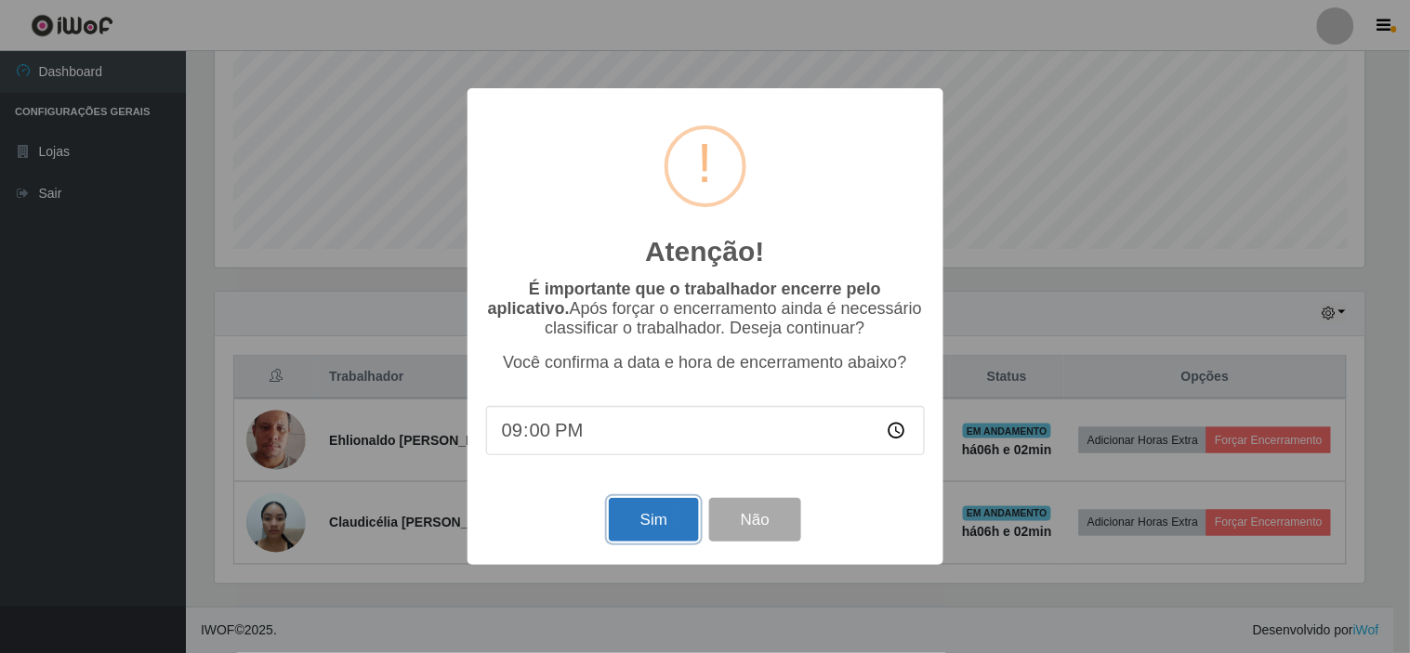
click at [645, 518] on button "Sim" at bounding box center [654, 520] width 90 height 44
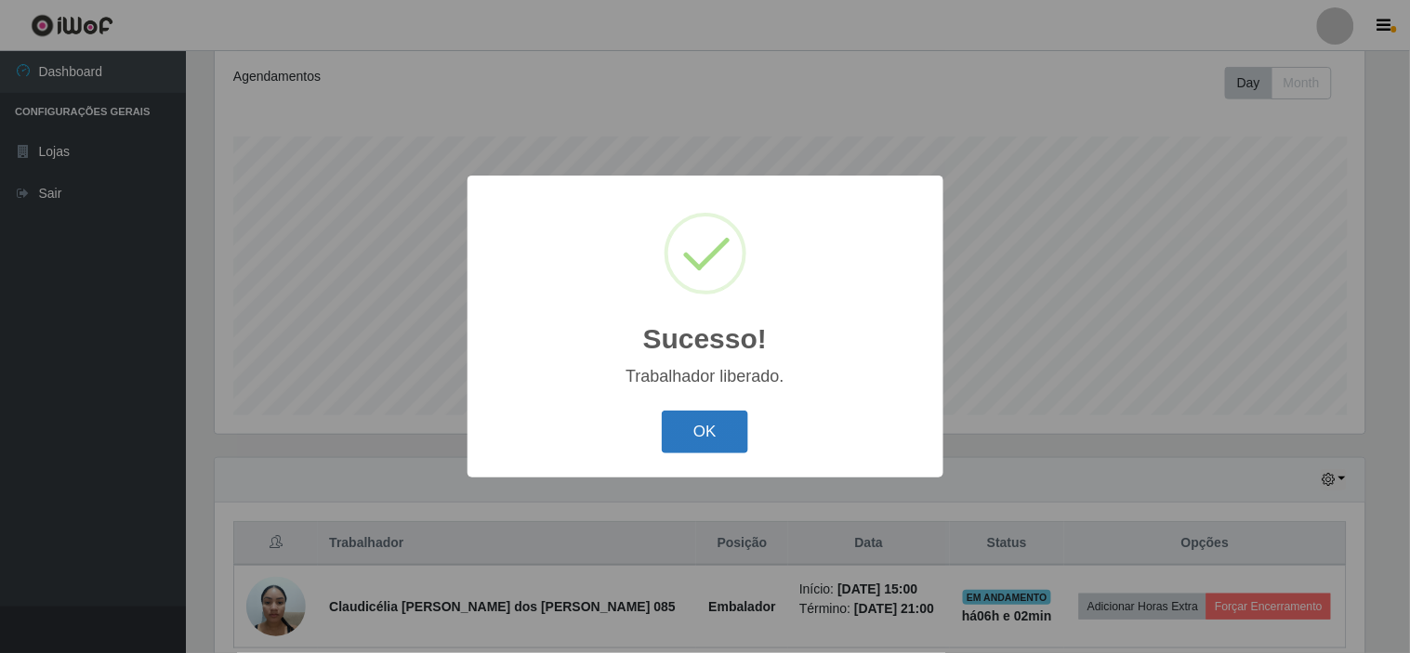
click at [691, 433] on button "OK" at bounding box center [705, 433] width 86 height 44
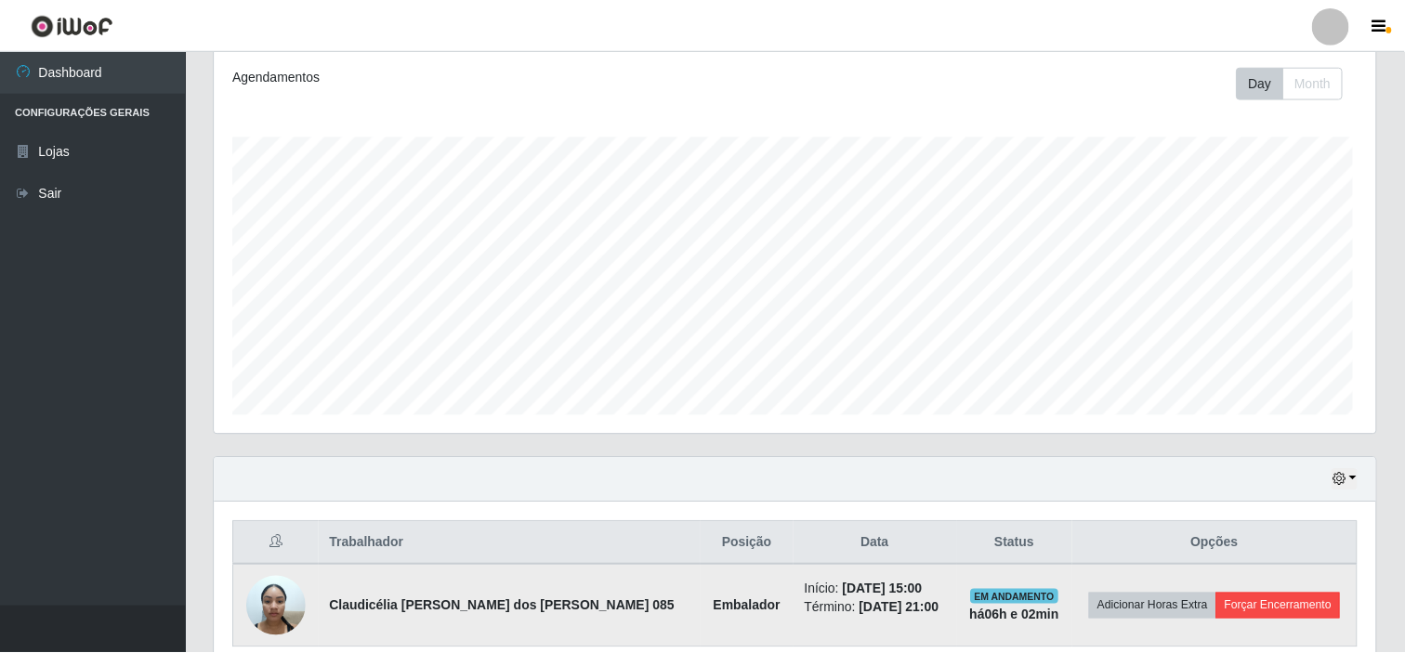
scroll to position [385, 1162]
click at [1286, 601] on button "Forçar Encerramento" at bounding box center [1279, 607] width 125 height 26
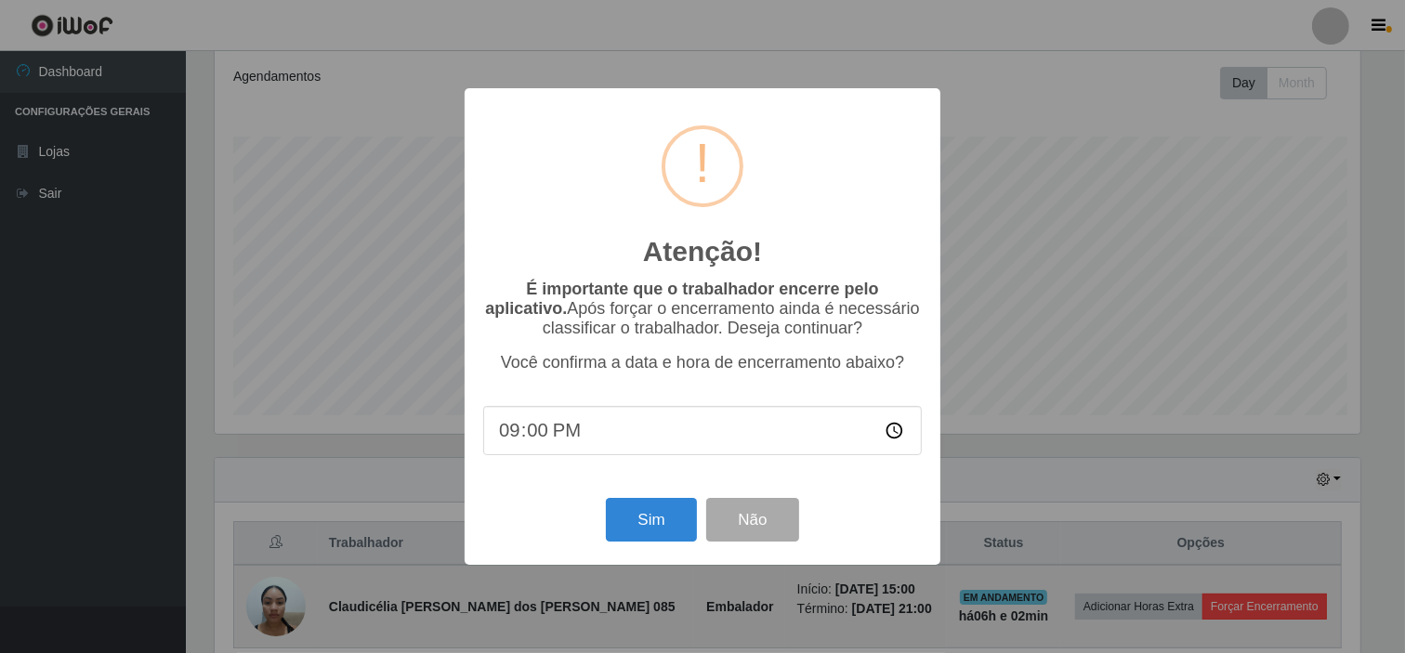
scroll to position [385, 1150]
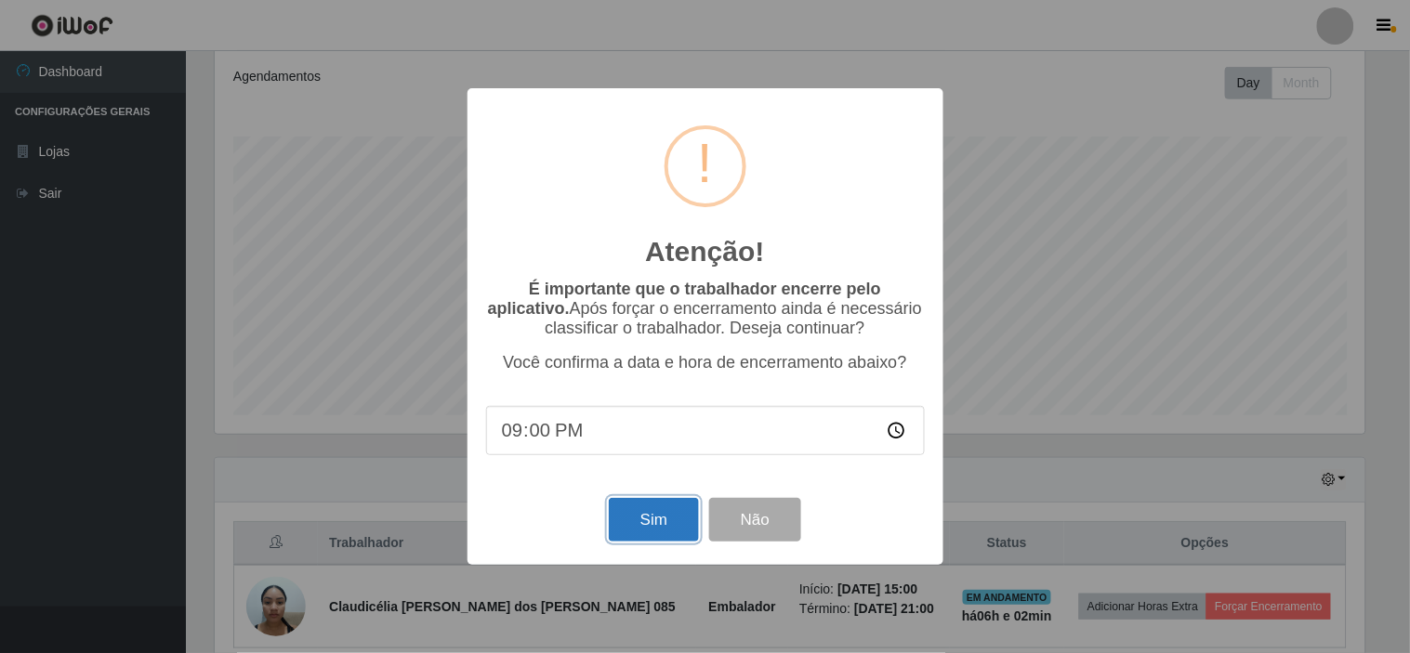
click at [669, 522] on button "Sim" at bounding box center [654, 520] width 90 height 44
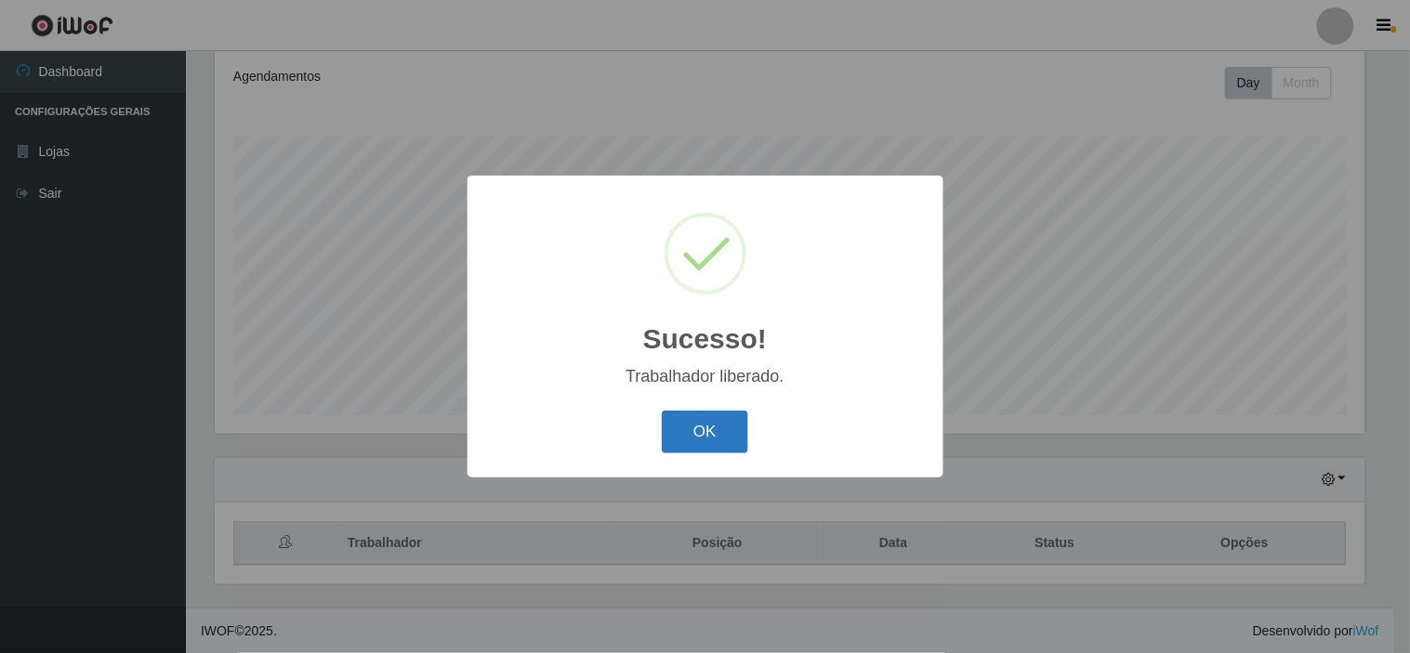
click at [706, 441] on button "OK" at bounding box center [705, 433] width 86 height 44
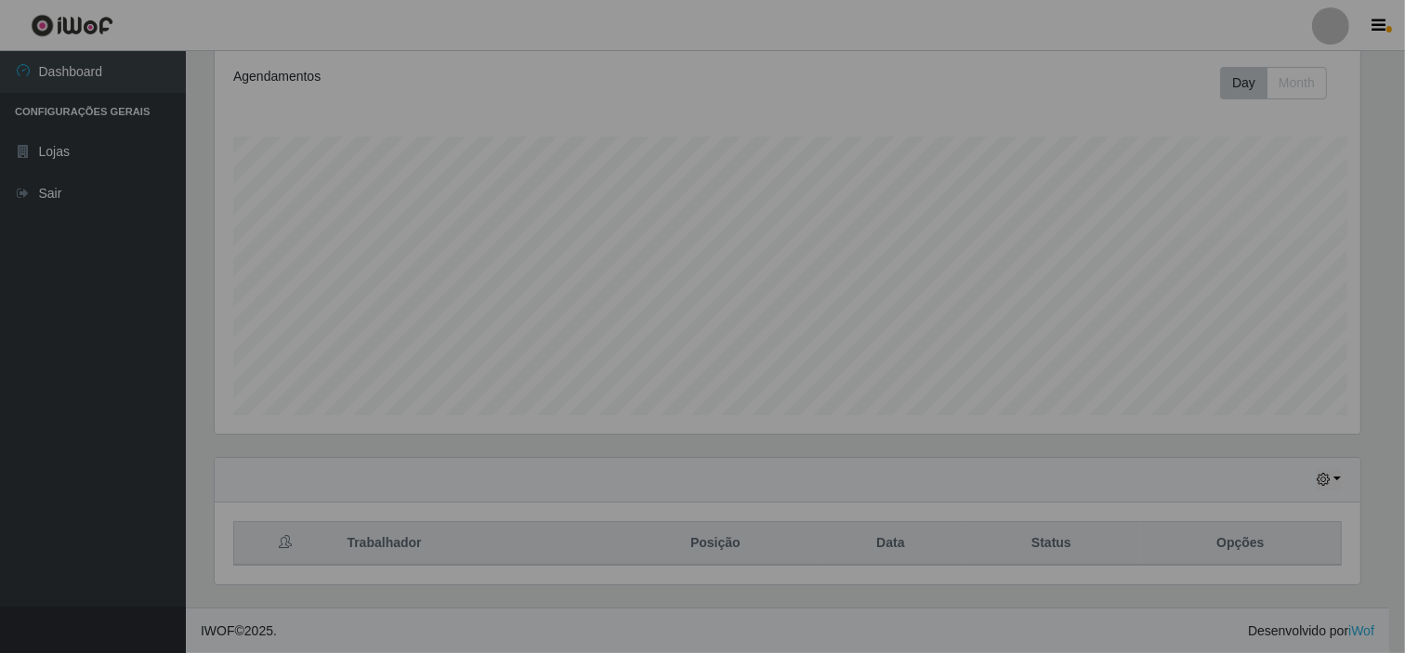
scroll to position [385, 1162]
